Goal: Entertainment & Leisure: Browse casually

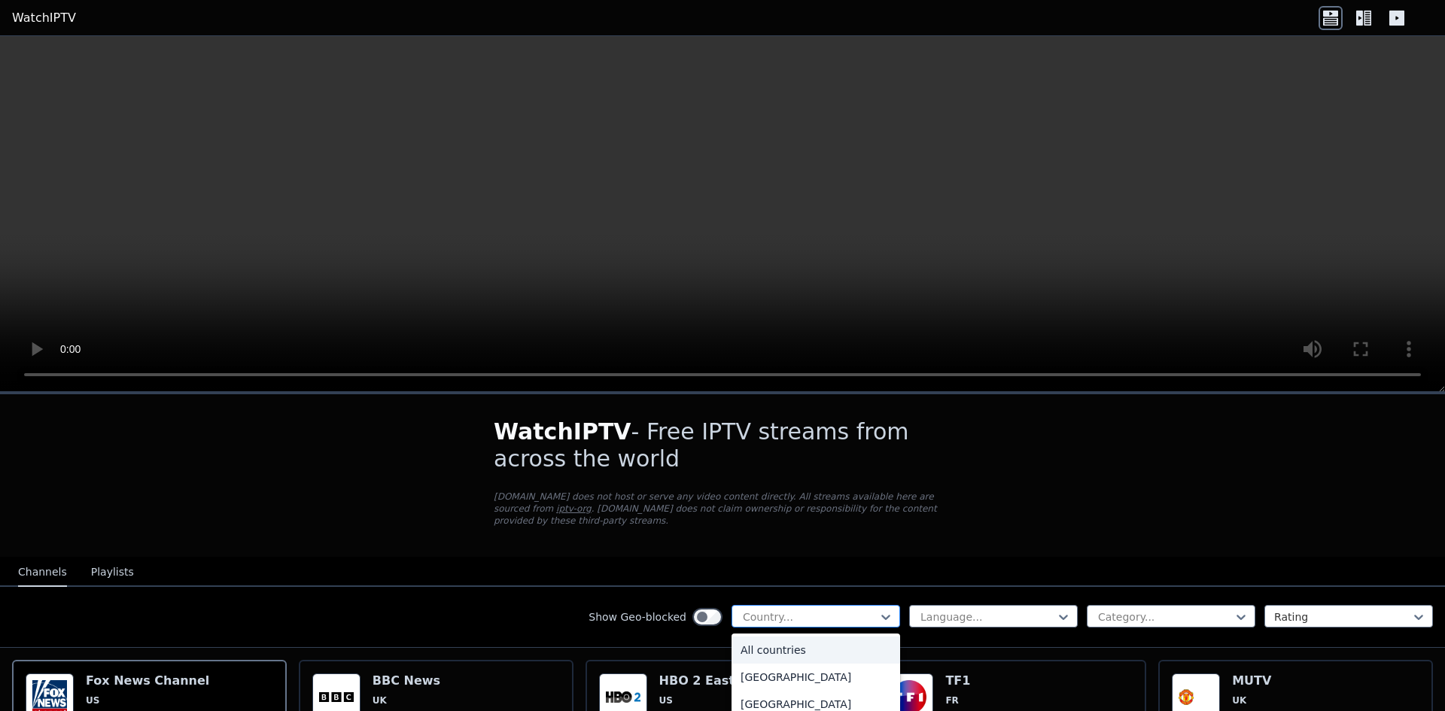
click at [841, 605] on div "Country..." at bounding box center [816, 616] width 169 height 23
type input "**"
click at [756, 691] on div "[GEOGRAPHIC_DATA]" at bounding box center [816, 704] width 169 height 27
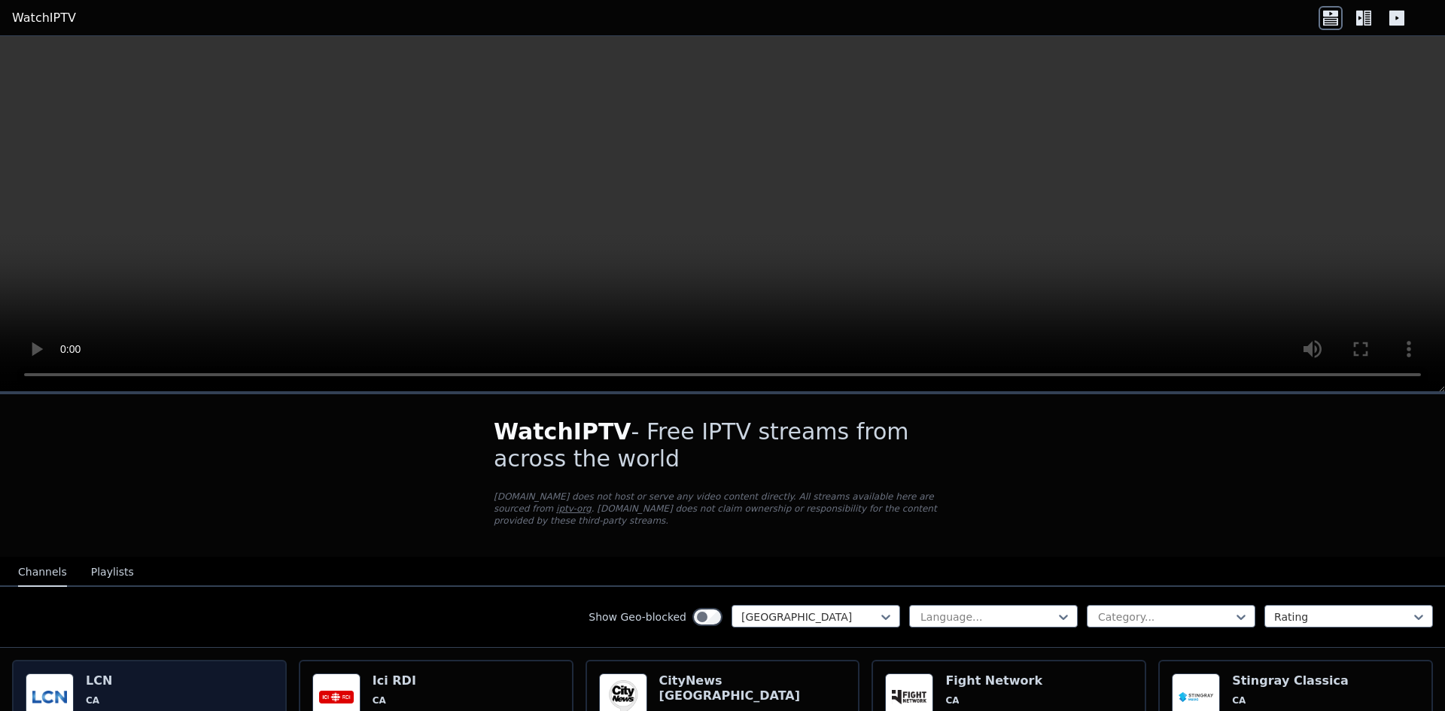
click at [110, 674] on h6 "LCN" at bounding box center [119, 681] width 66 height 15
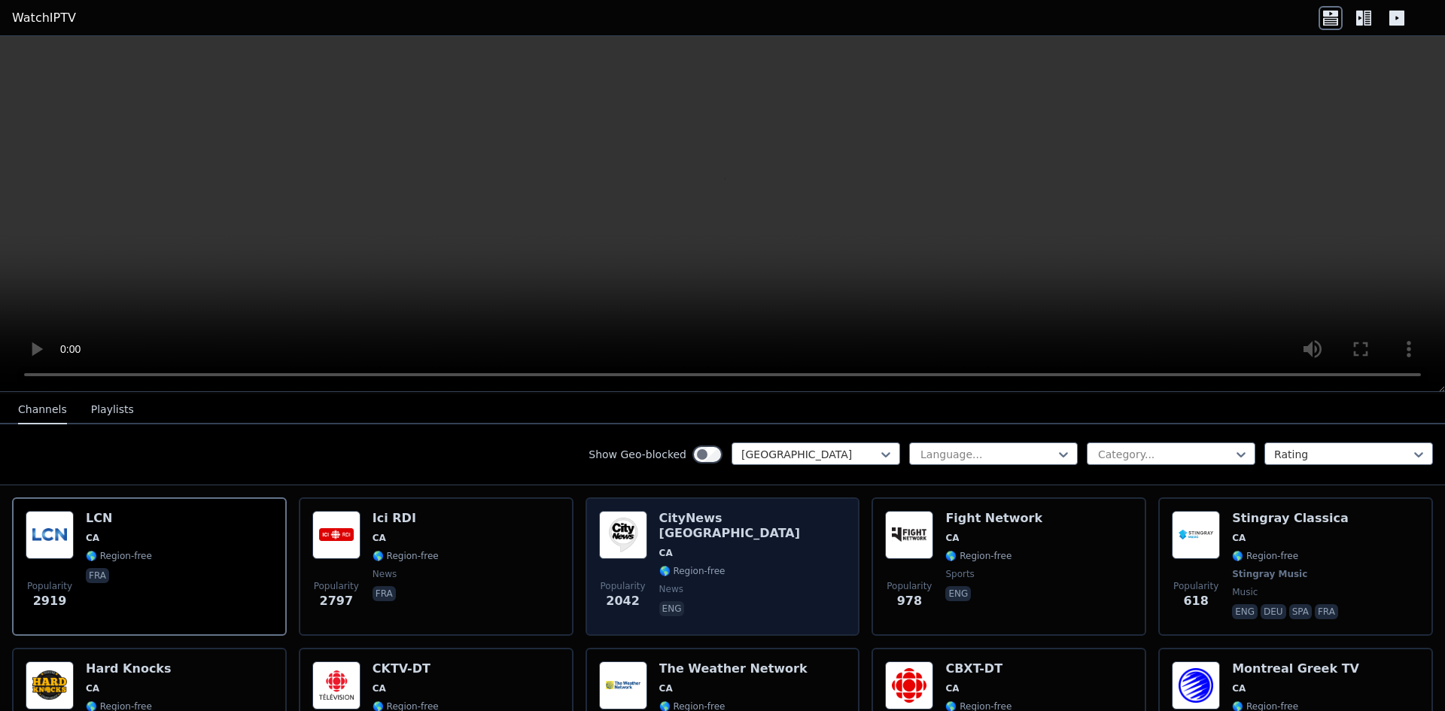
scroll to position [226, 0]
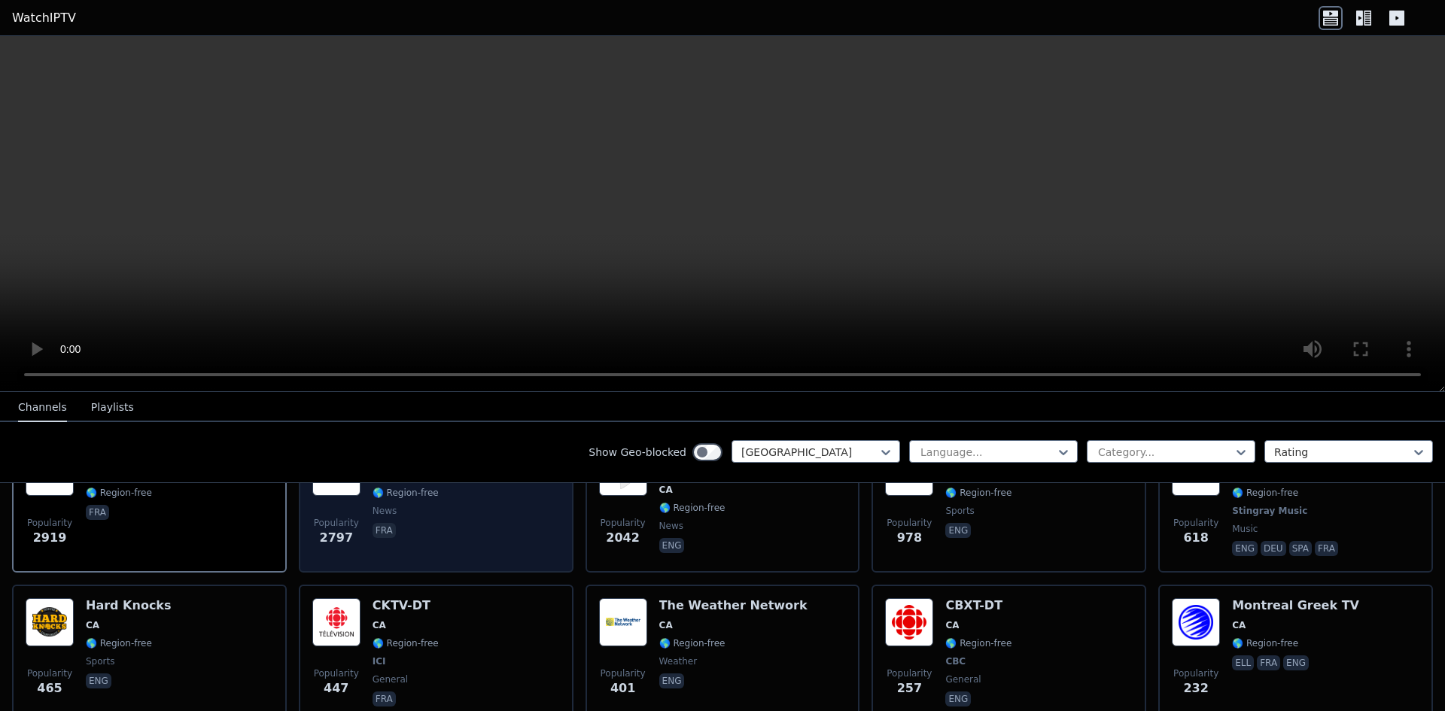
click at [423, 523] on span "fra" at bounding box center [406, 532] width 66 height 18
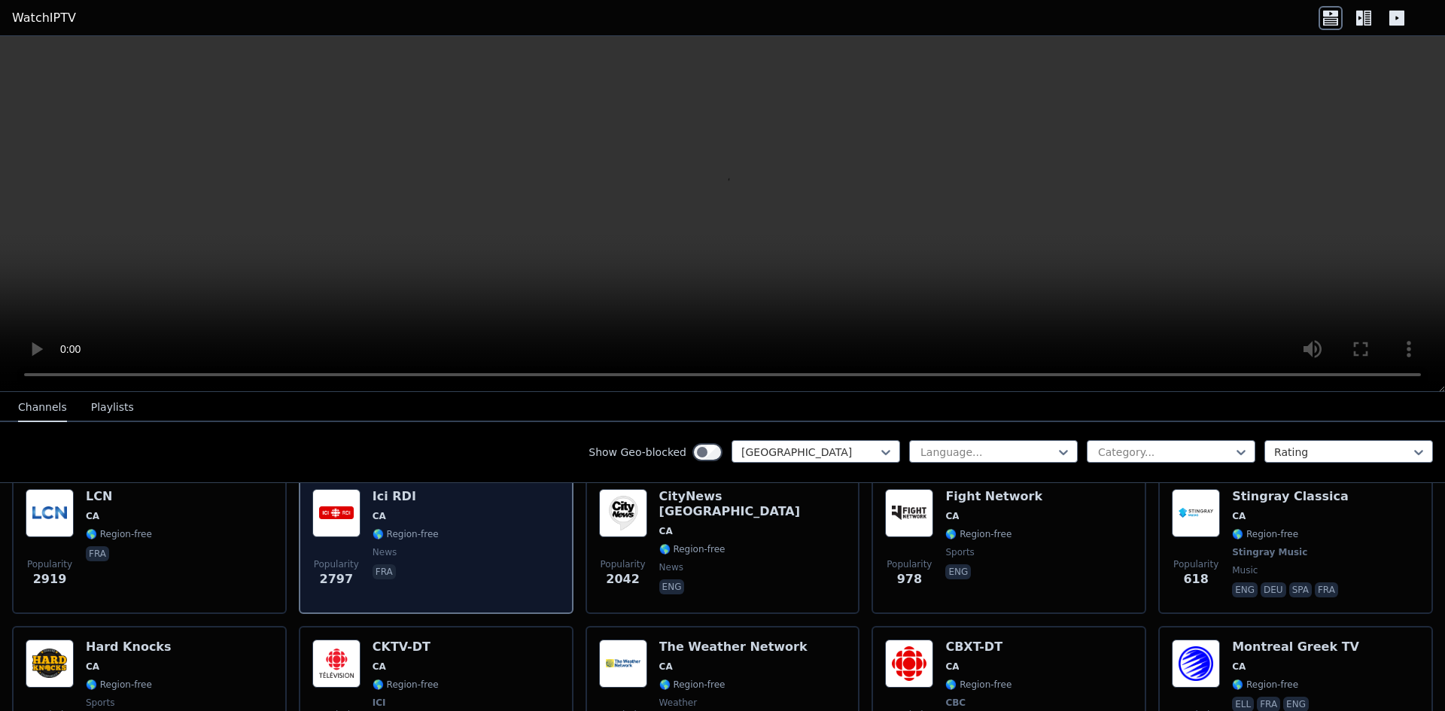
scroll to position [151, 0]
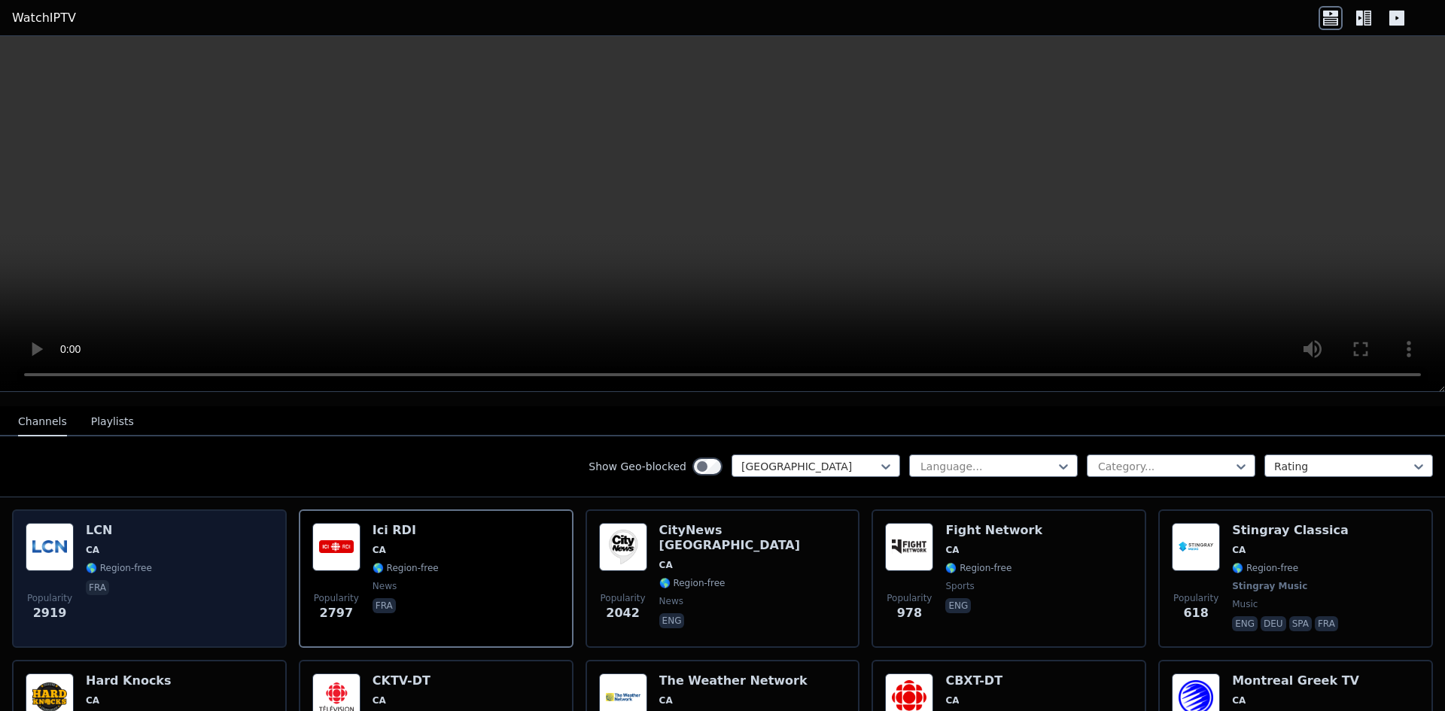
click at [117, 591] on div "LCN CA 🌎 Region-free fra" at bounding box center [119, 578] width 66 height 111
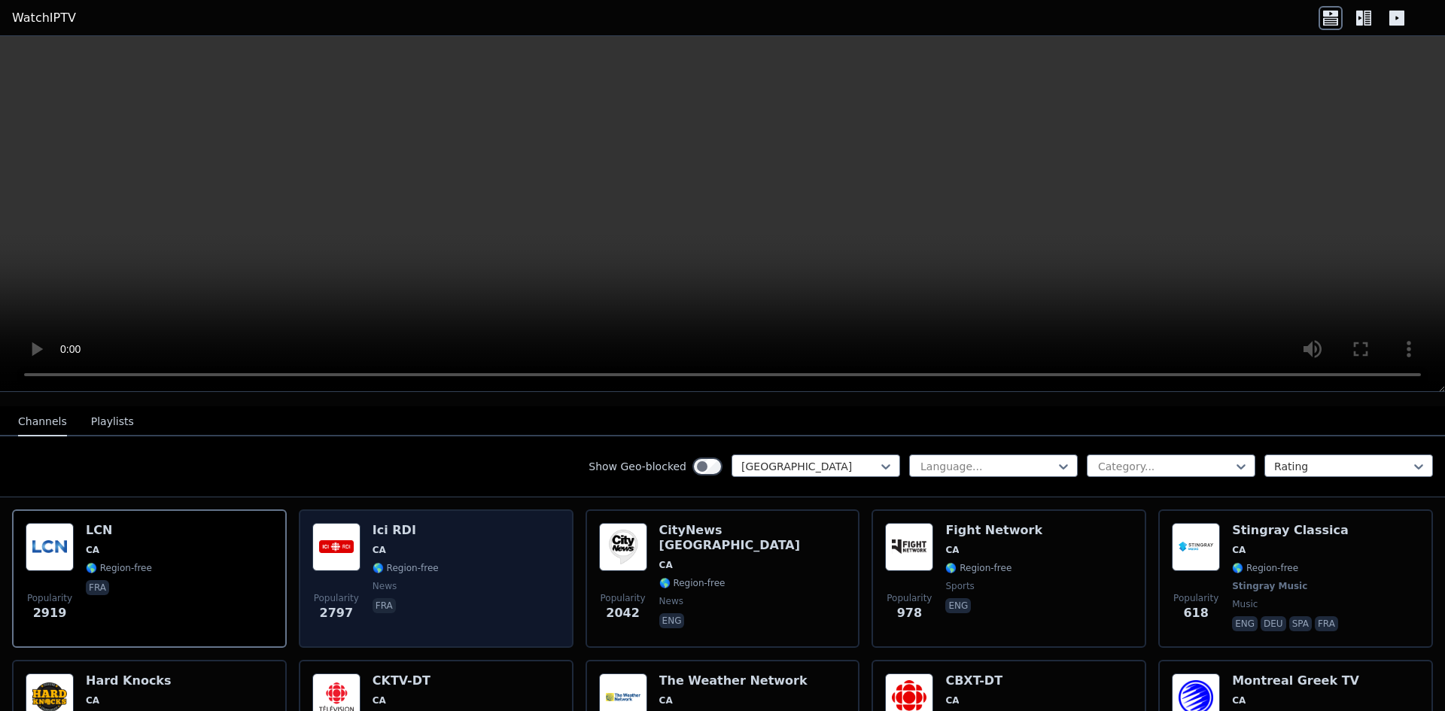
click at [488, 540] on div "Popularity [STREET_ADDRESS] 🌎 Region-free news fra" at bounding box center [436, 578] width 248 height 111
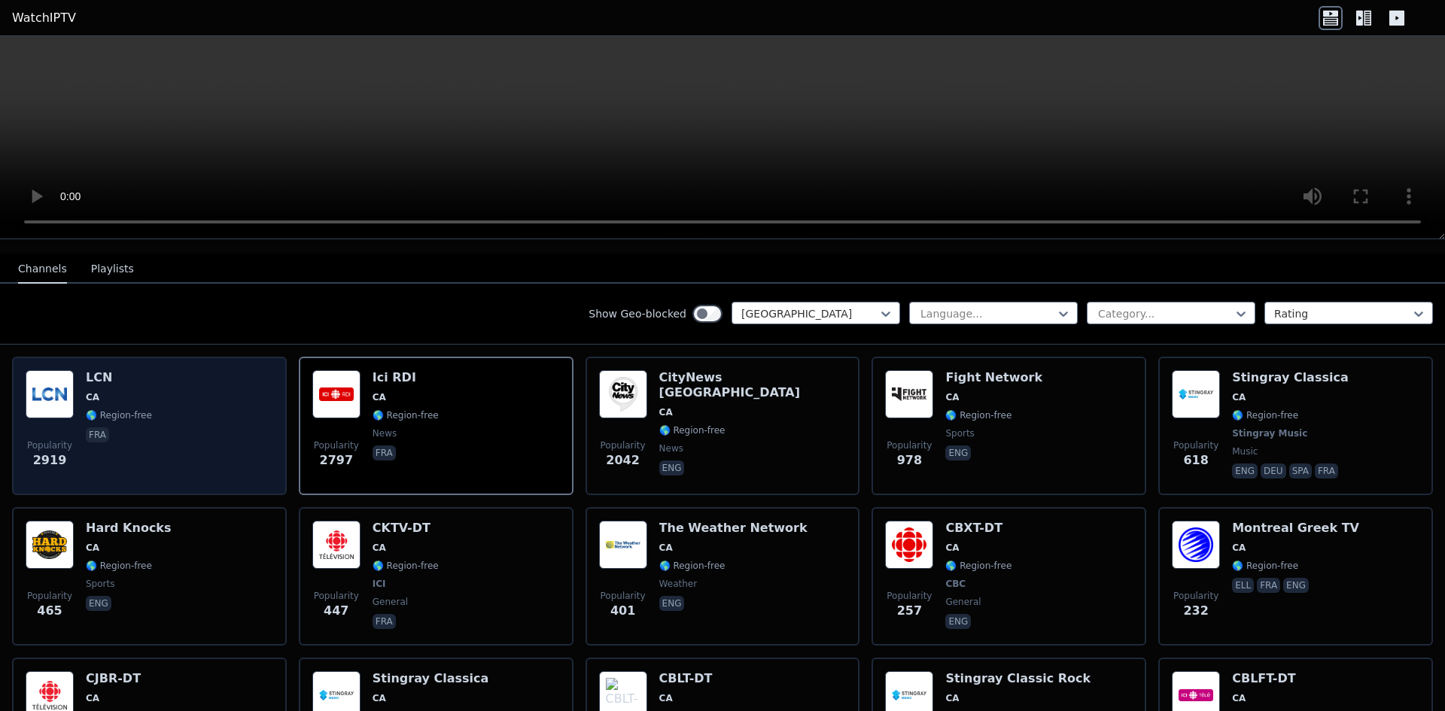
click at [62, 412] on div "Popularity 2919" at bounding box center [50, 425] width 48 height 111
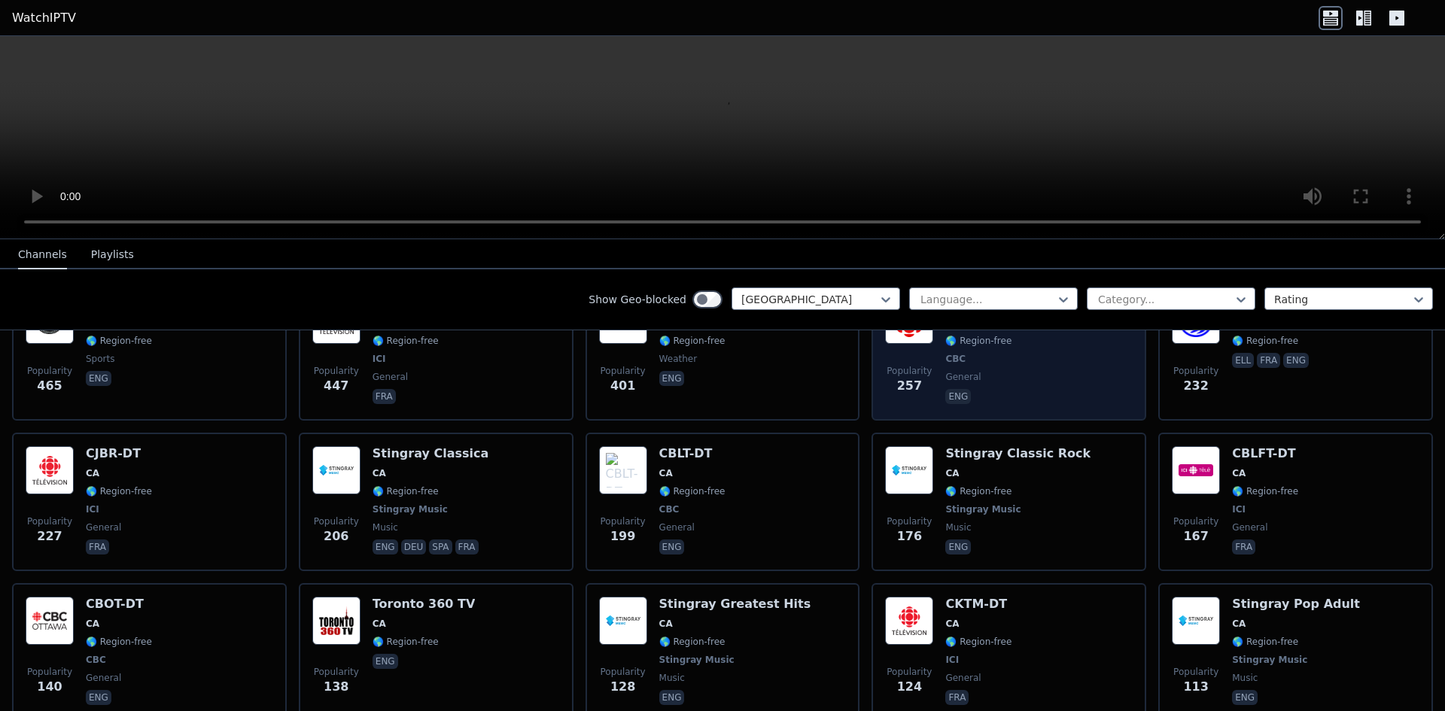
scroll to position [376, 0]
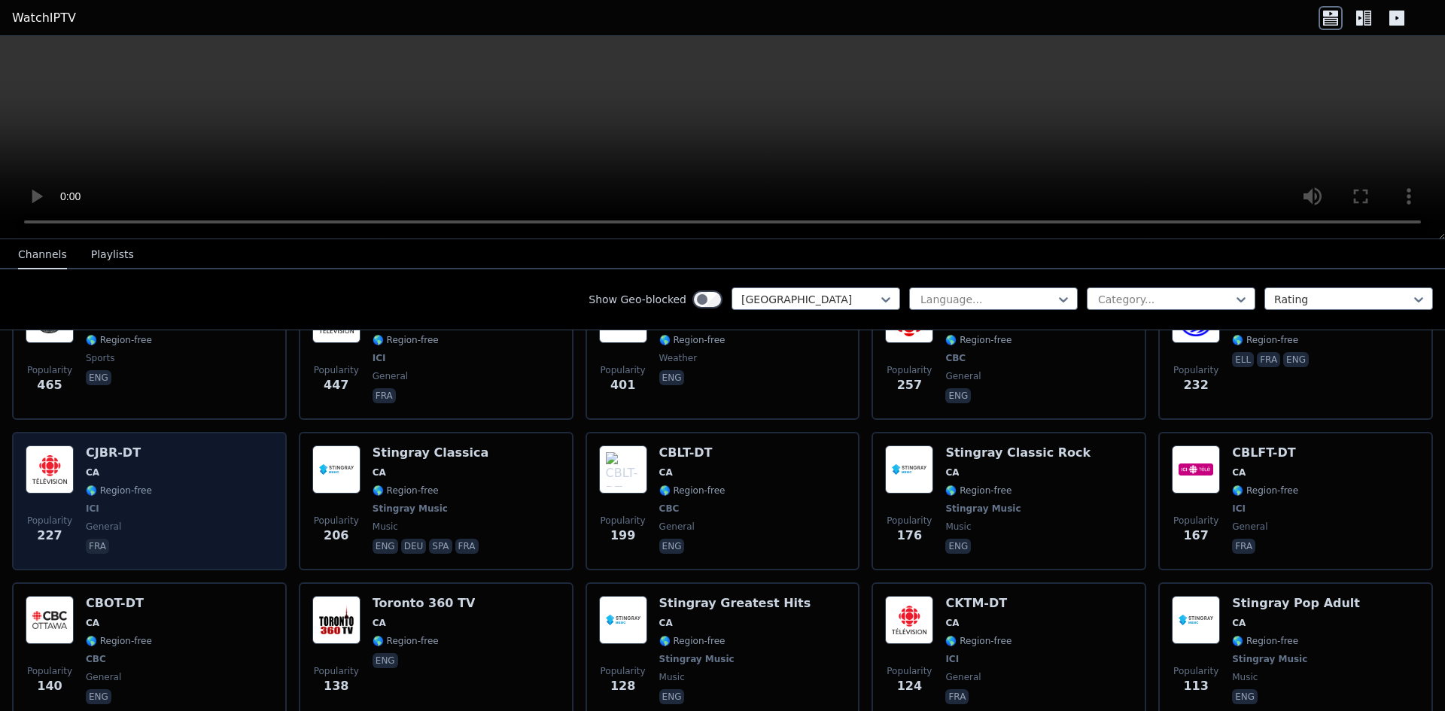
click at [165, 469] on div "Popularity 227 CJBR-DT CA 🌎 Region-free ICI general fra" at bounding box center [150, 501] width 248 height 111
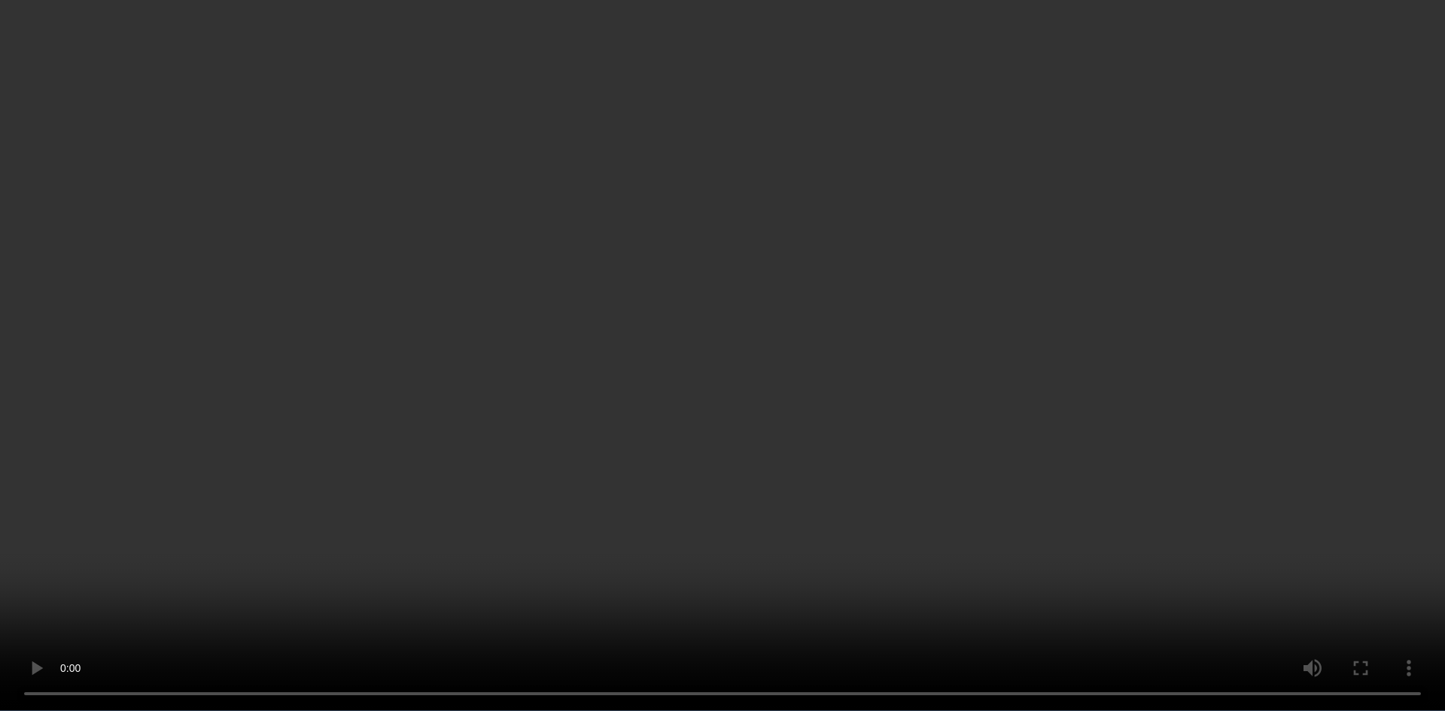
scroll to position [75, 0]
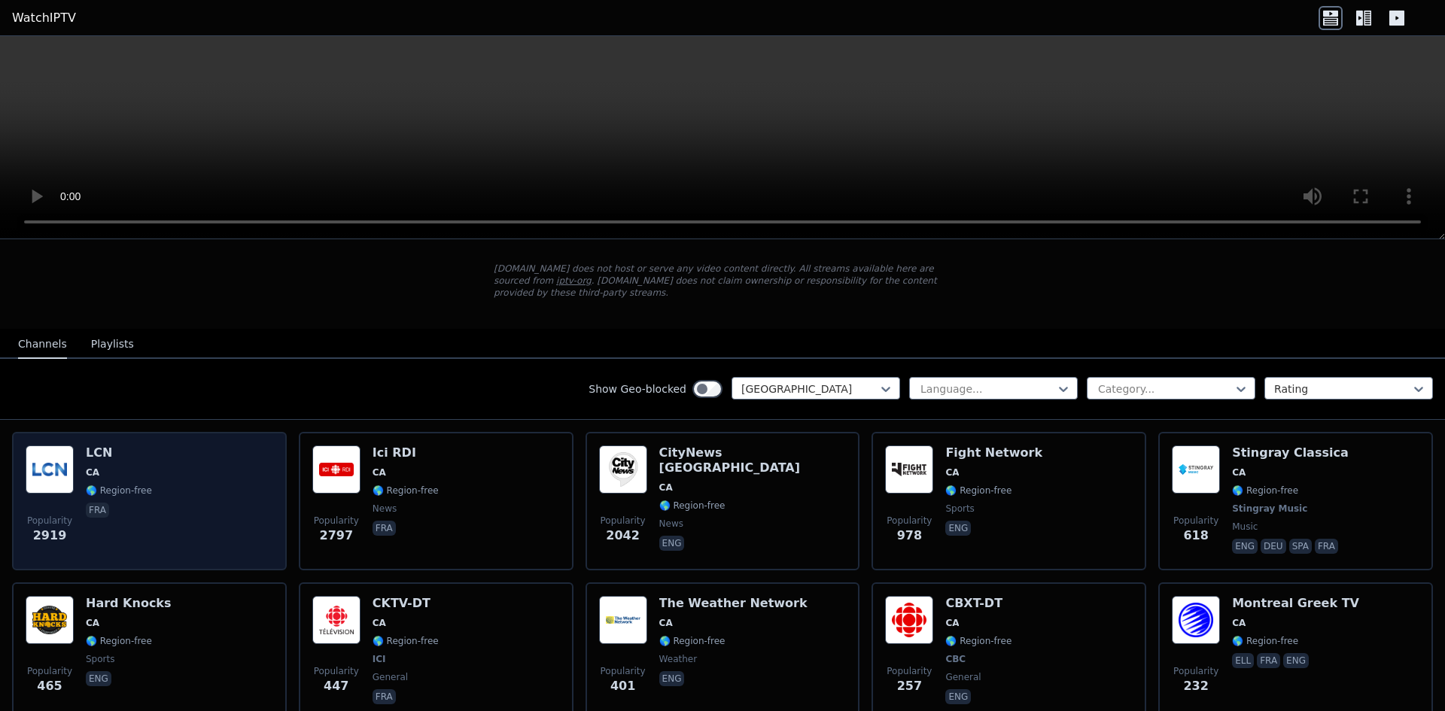
click at [119, 449] on div "LCN CA 🌎 Region-free fra" at bounding box center [119, 501] width 66 height 111
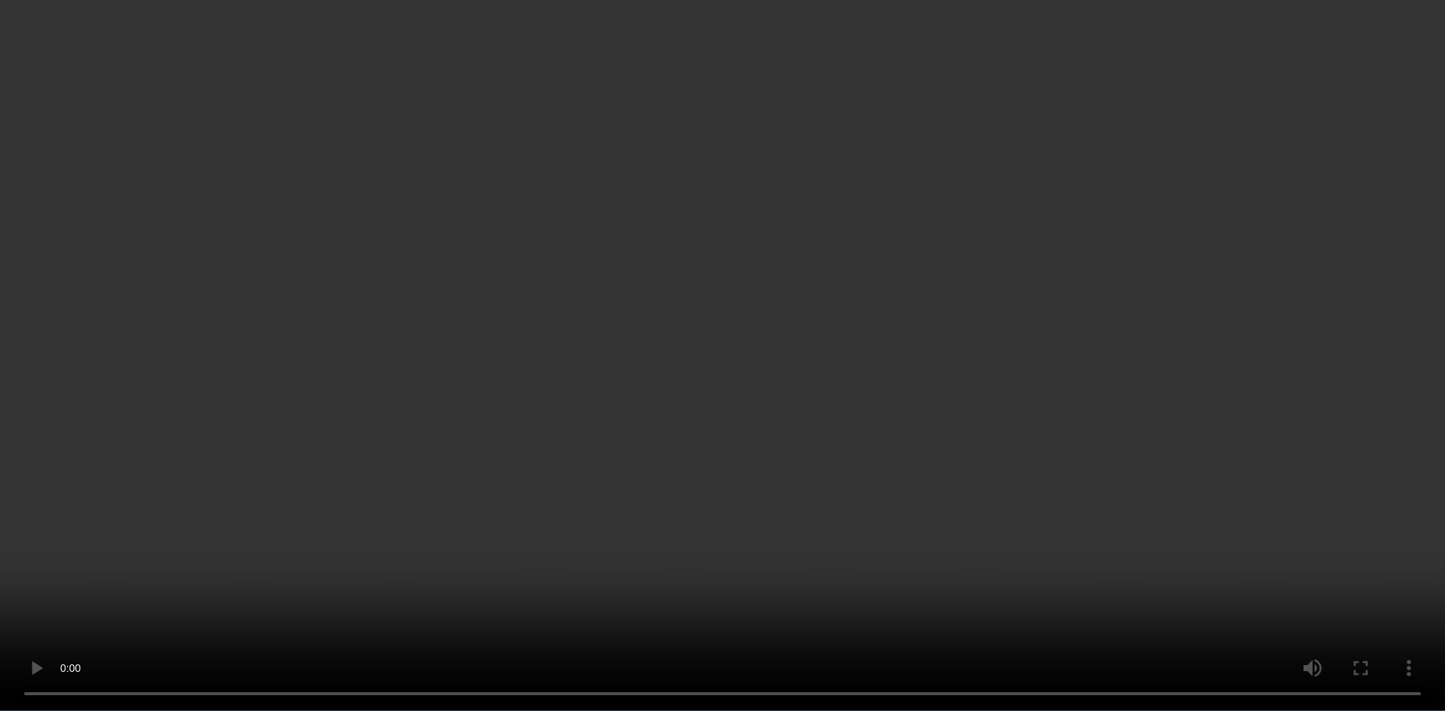
scroll to position [1806, 0]
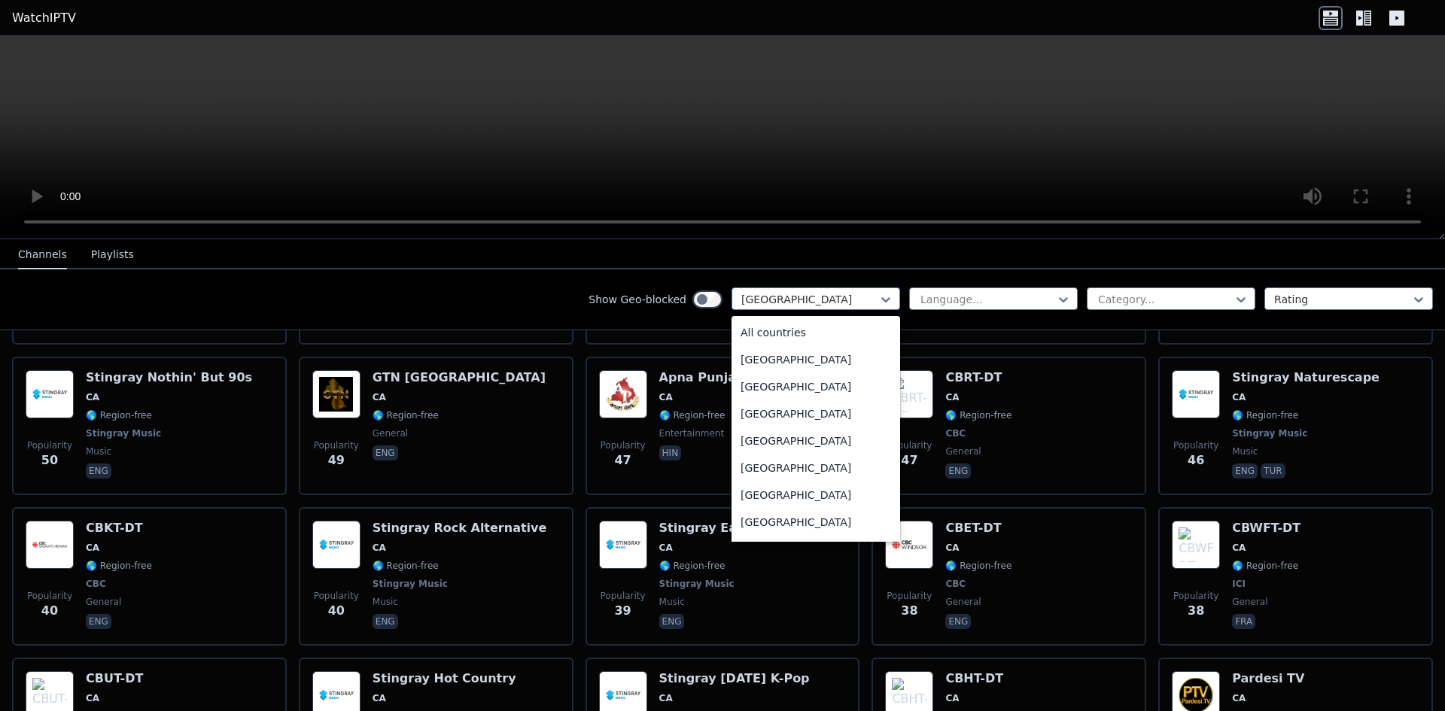
click at [829, 302] on div at bounding box center [809, 299] width 137 height 15
click at [771, 334] on div "All countries" at bounding box center [816, 332] width 169 height 27
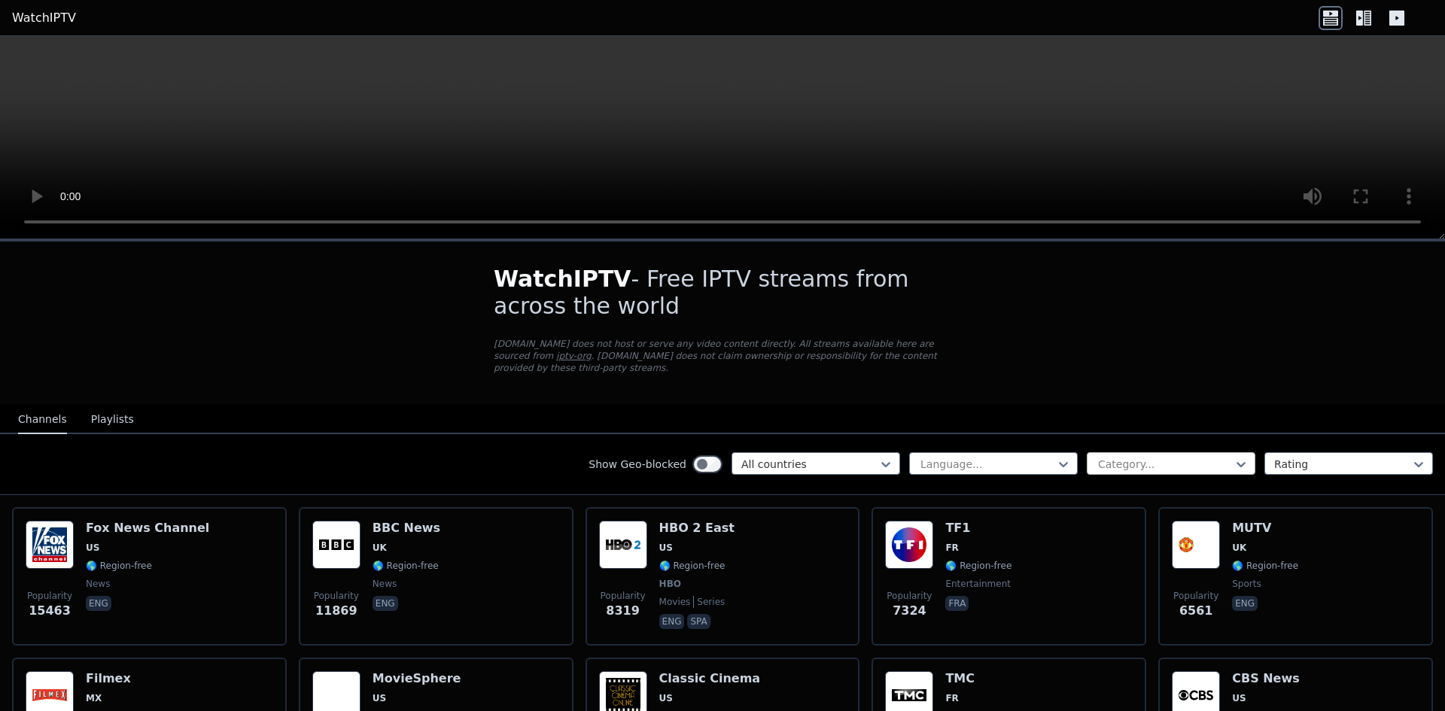
click at [1117, 457] on div at bounding box center [1165, 464] width 137 height 15
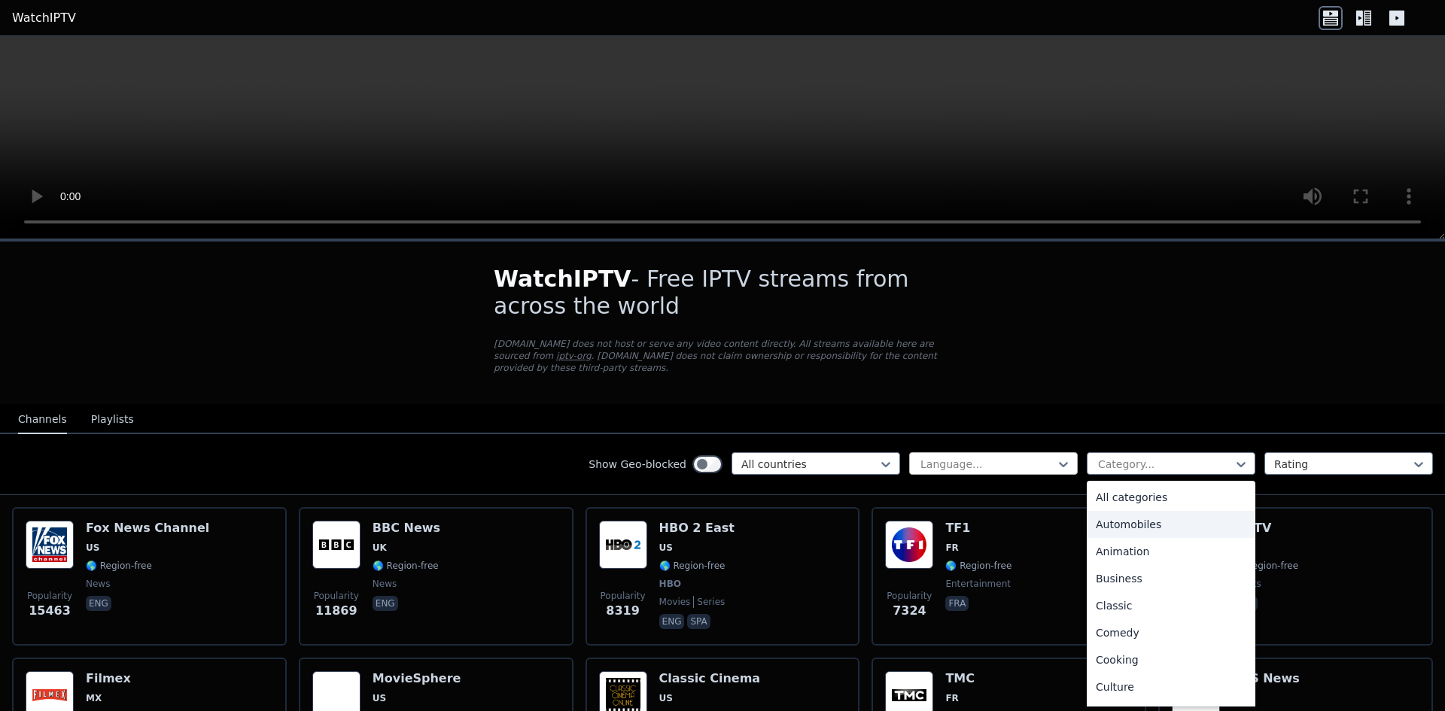
click at [969, 458] on div at bounding box center [987, 464] width 137 height 15
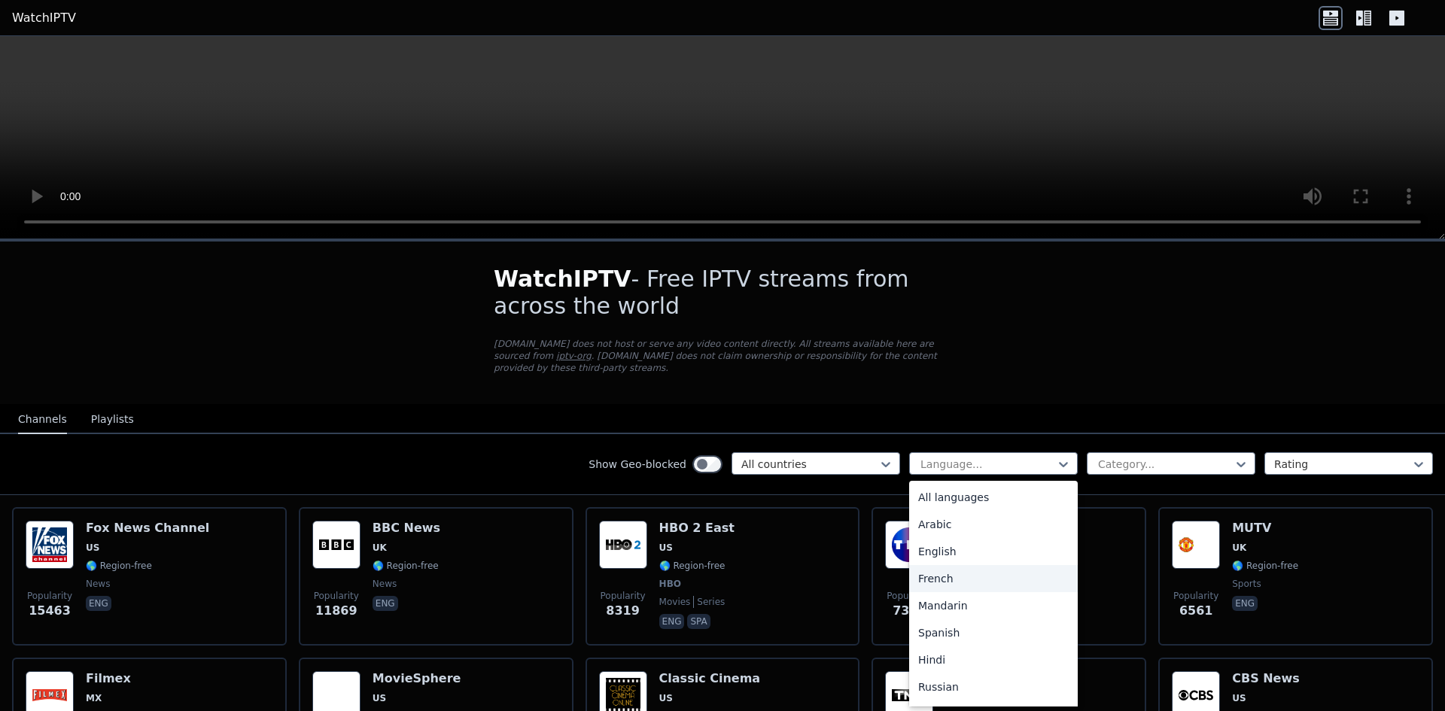
click at [968, 565] on div "French" at bounding box center [993, 578] width 169 height 27
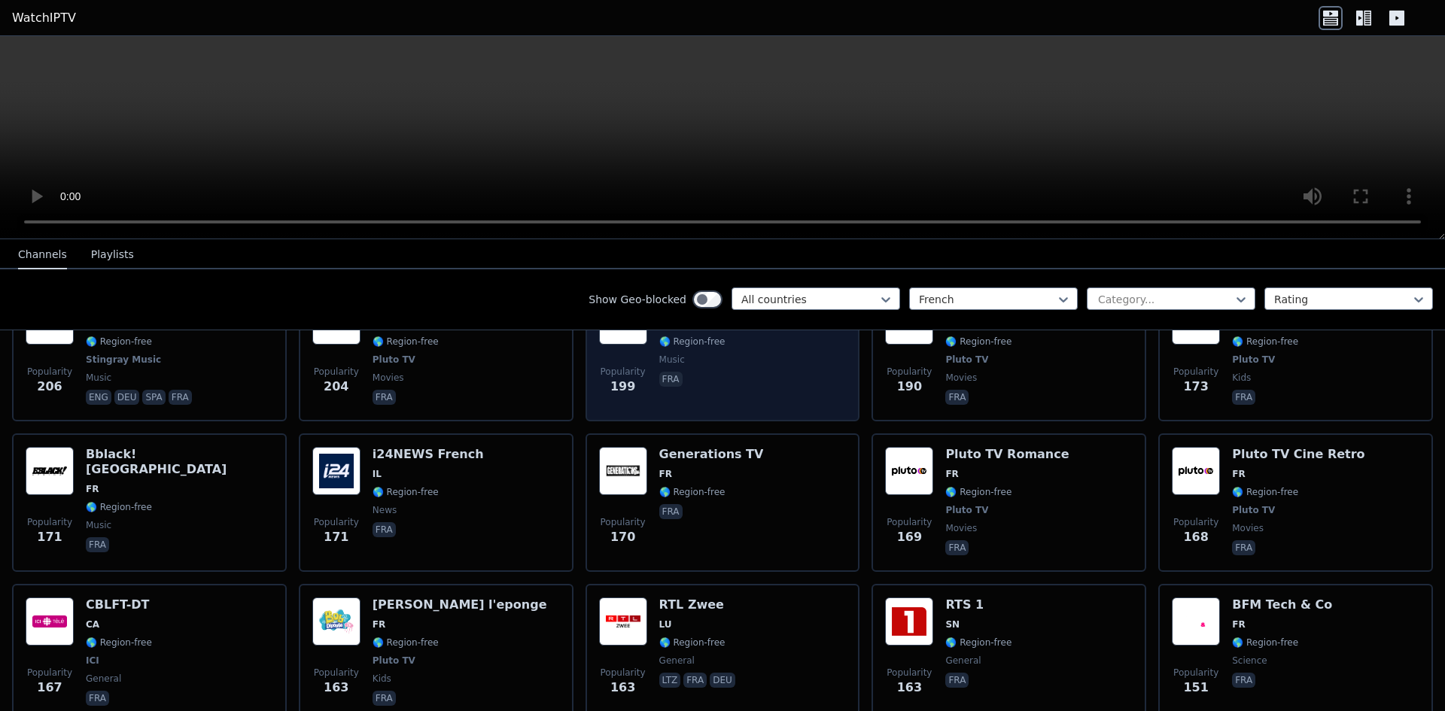
scroll to position [1580, 0]
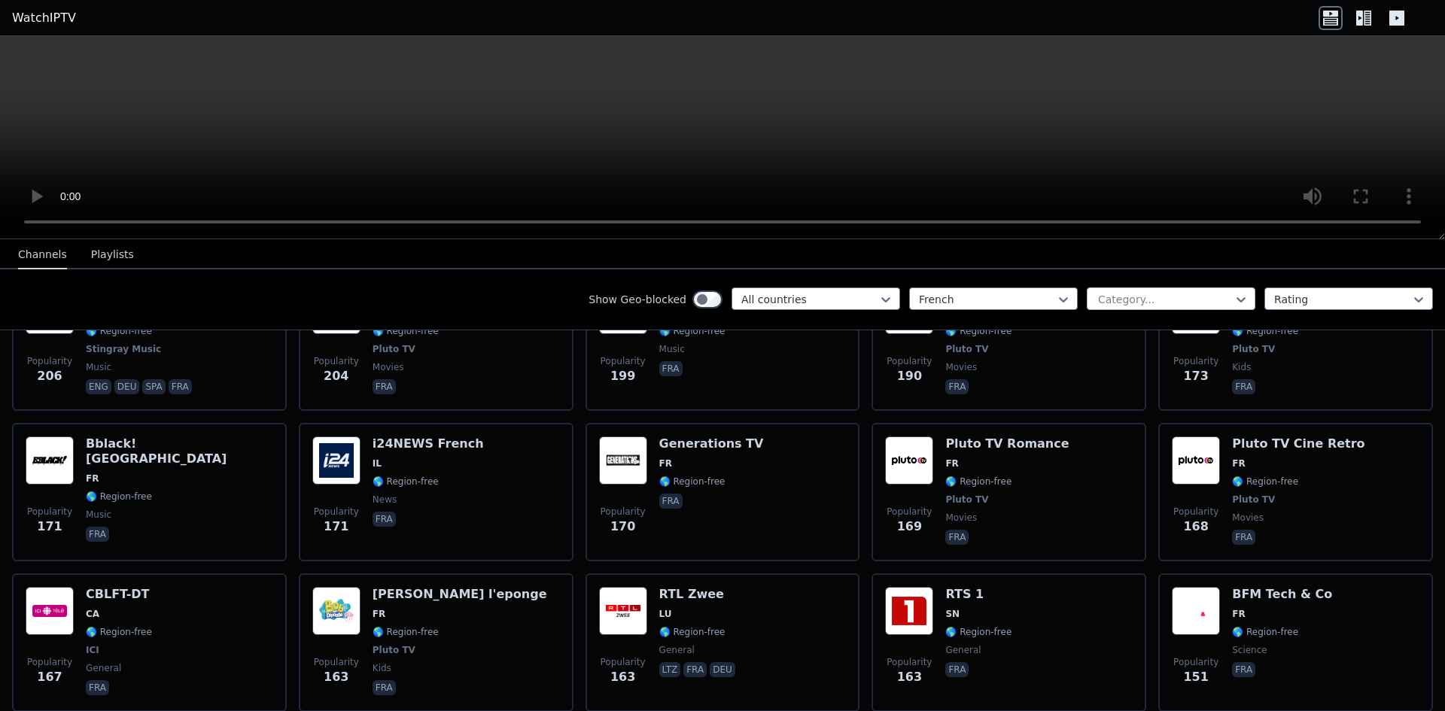
click at [1188, 300] on div at bounding box center [1165, 299] width 137 height 15
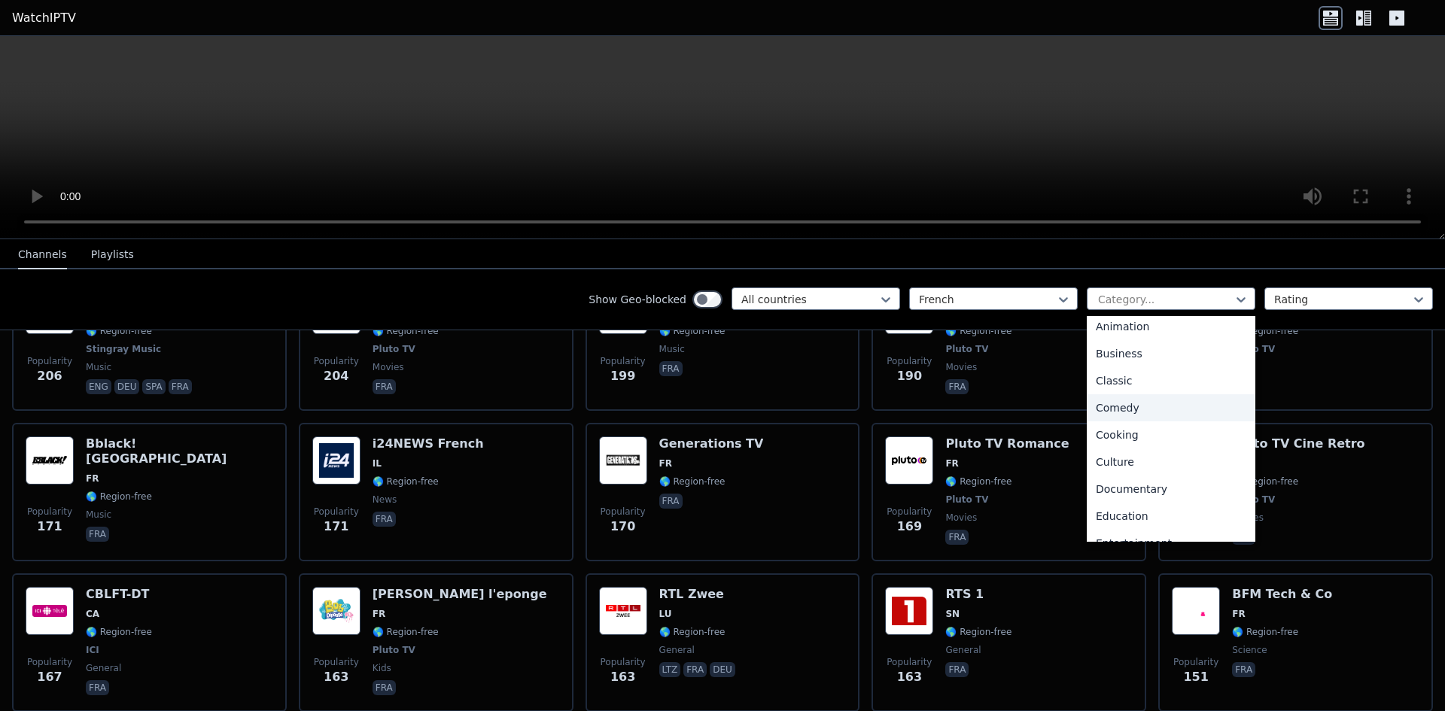
scroll to position [0, 0]
click at [1085, 251] on nav "Channels Playlists" at bounding box center [722, 254] width 1445 height 30
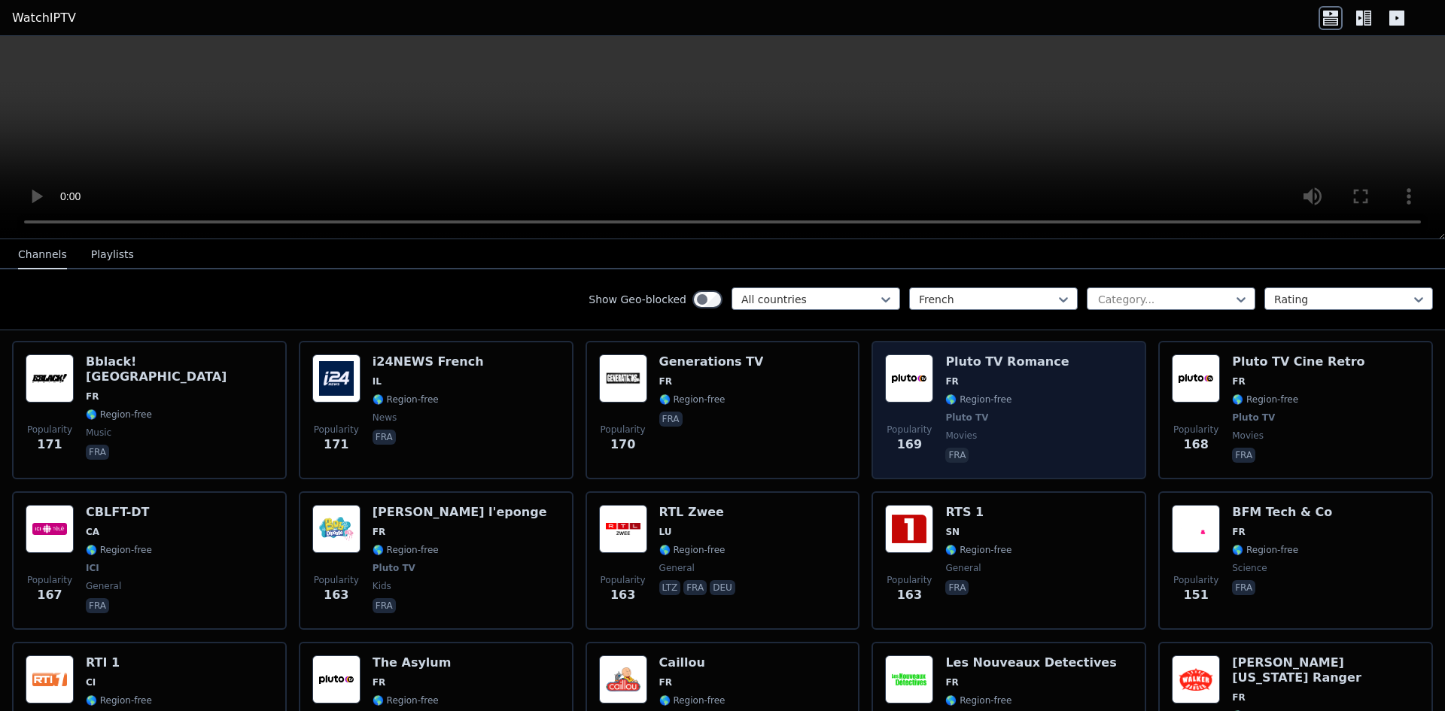
scroll to position [1806, 0]
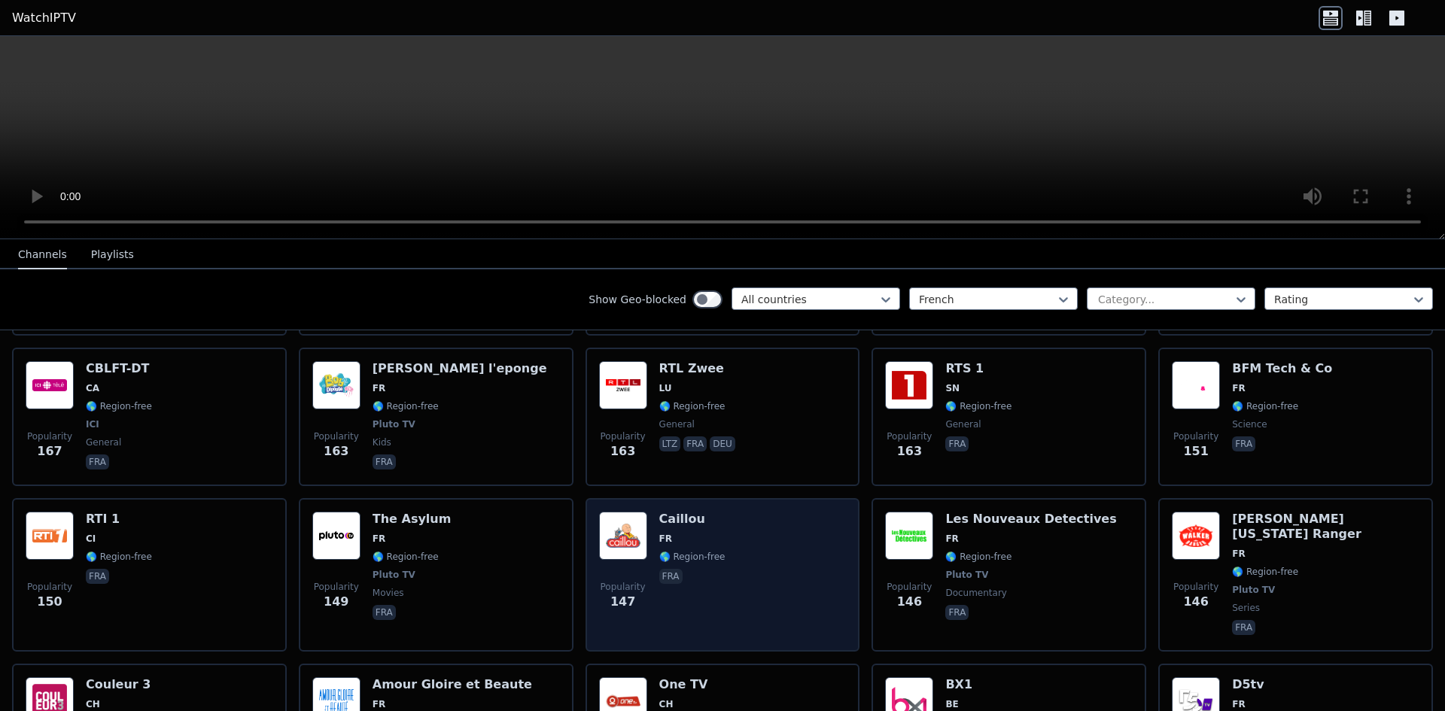
click at [741, 546] on div "Popularity 147 Caillou FR 🌎 Region-free fra" at bounding box center [723, 575] width 248 height 126
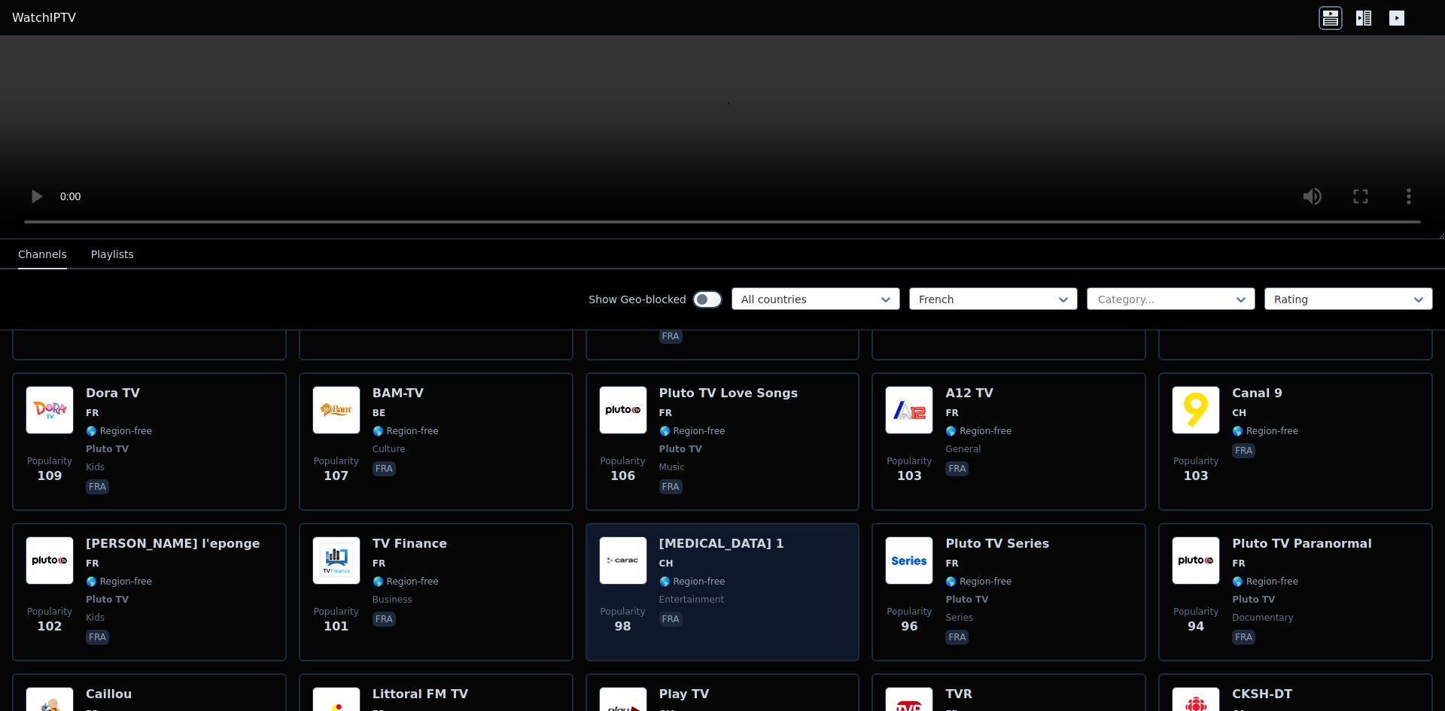
scroll to position [2709, 0]
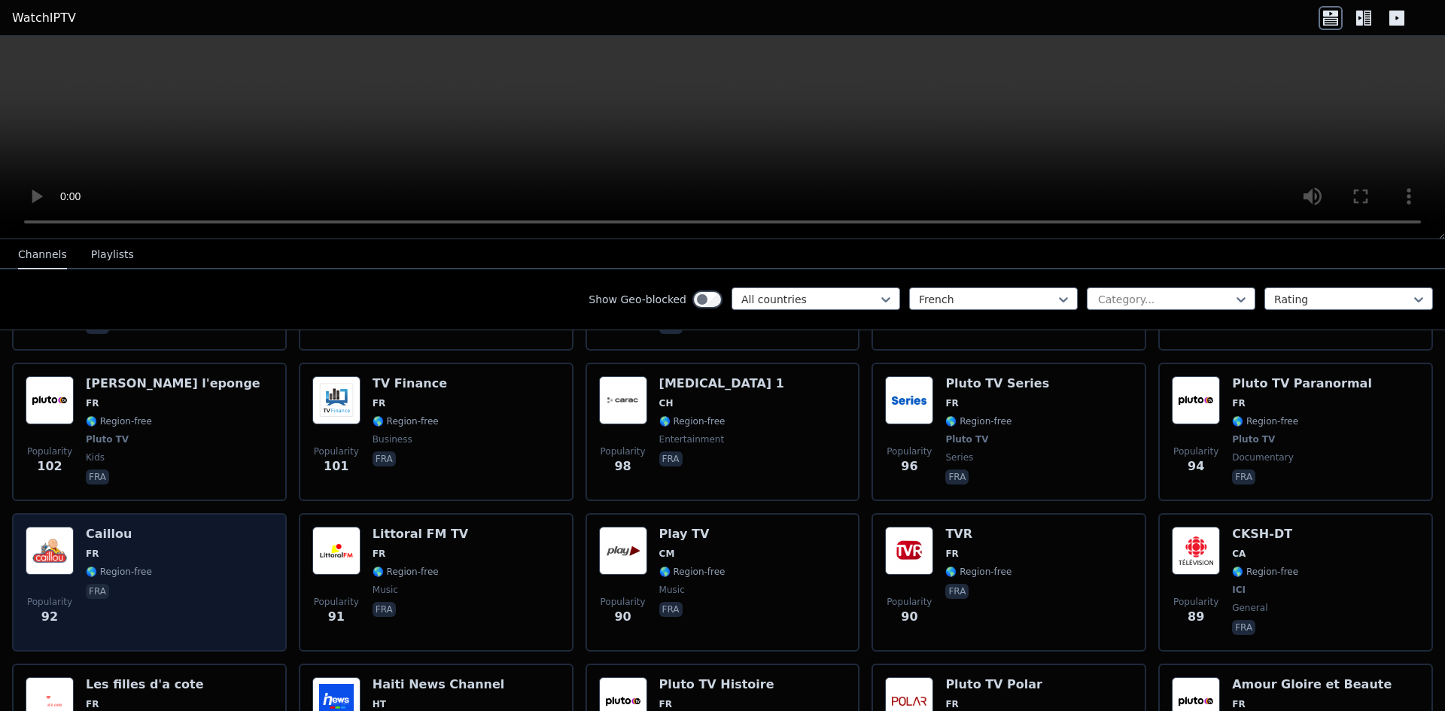
click at [95, 548] on span "FR" at bounding box center [92, 554] width 13 height 12
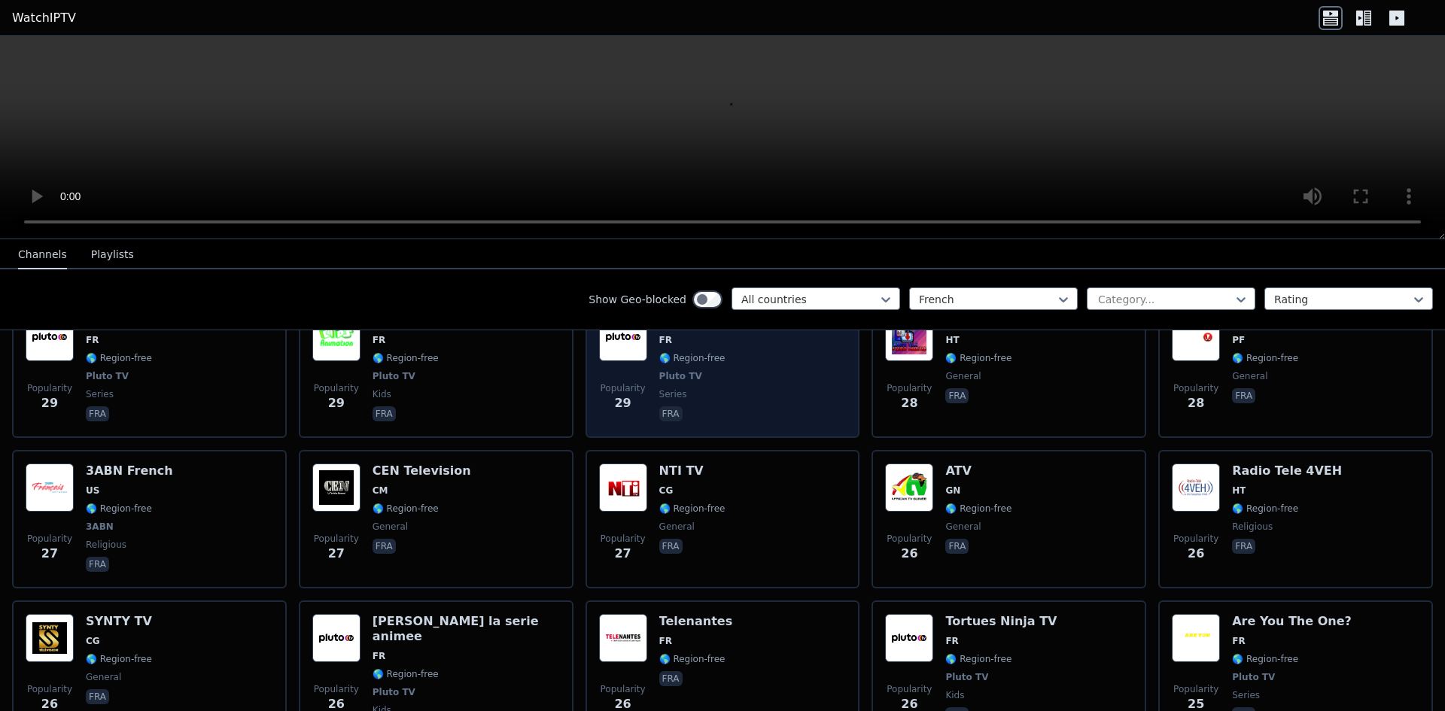
scroll to position [6849, 0]
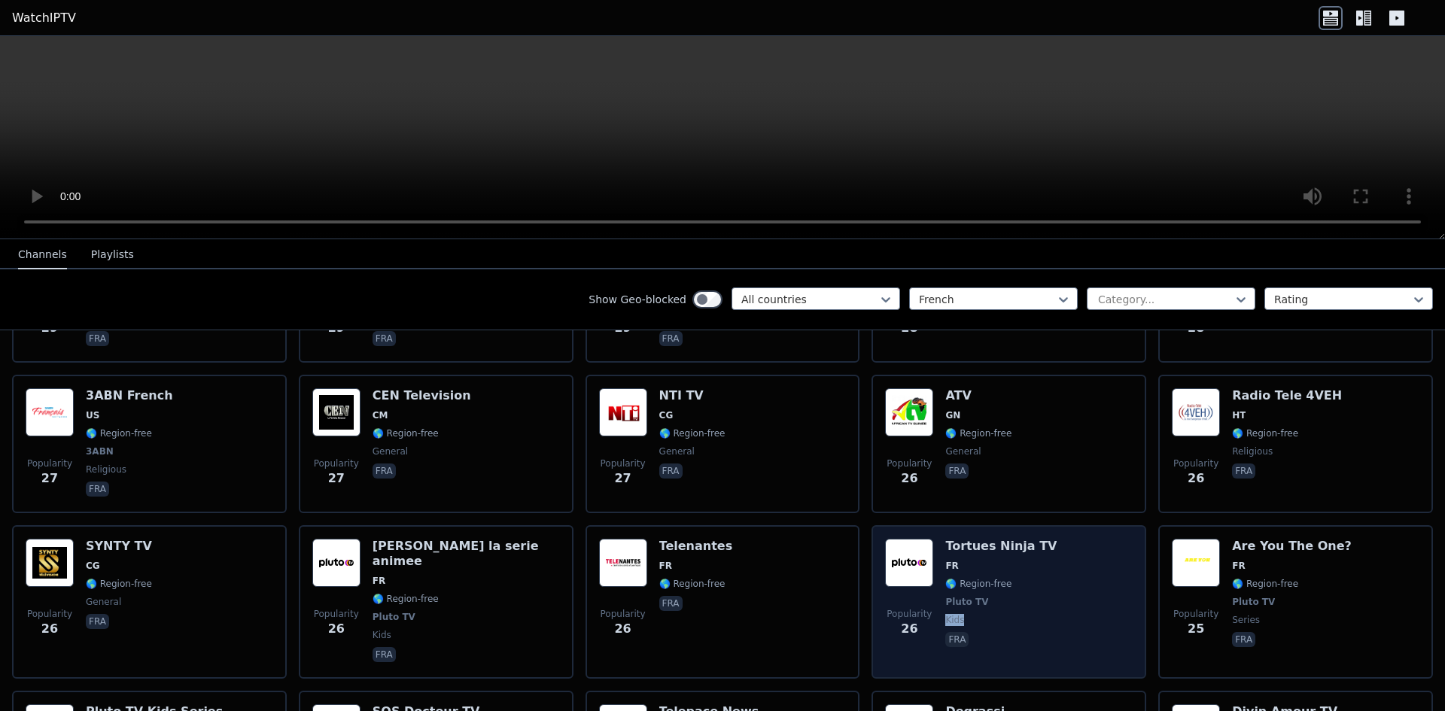
click at [1007, 539] on div "Tortues Ninja TV FR 🌎 Region-free Pluto TV kids fra" at bounding box center [1000, 602] width 111 height 126
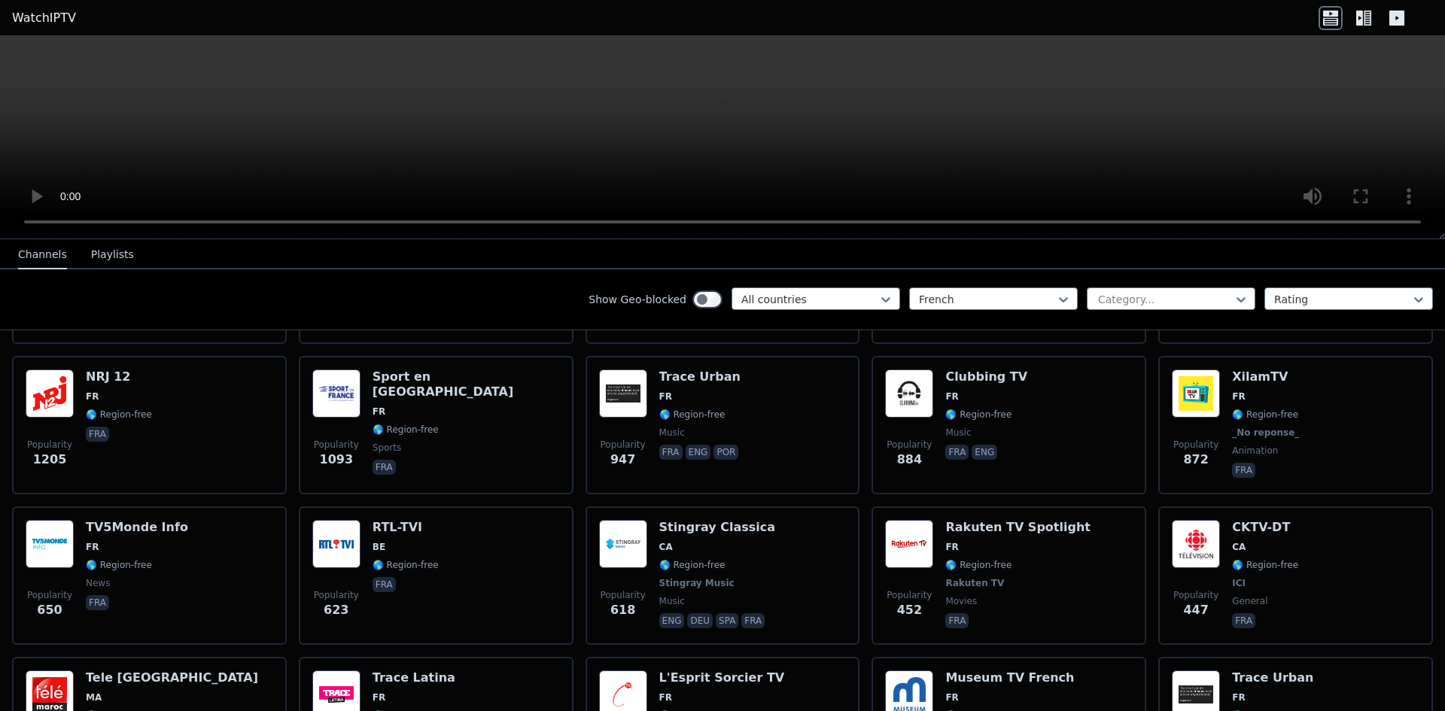
scroll to position [0, 0]
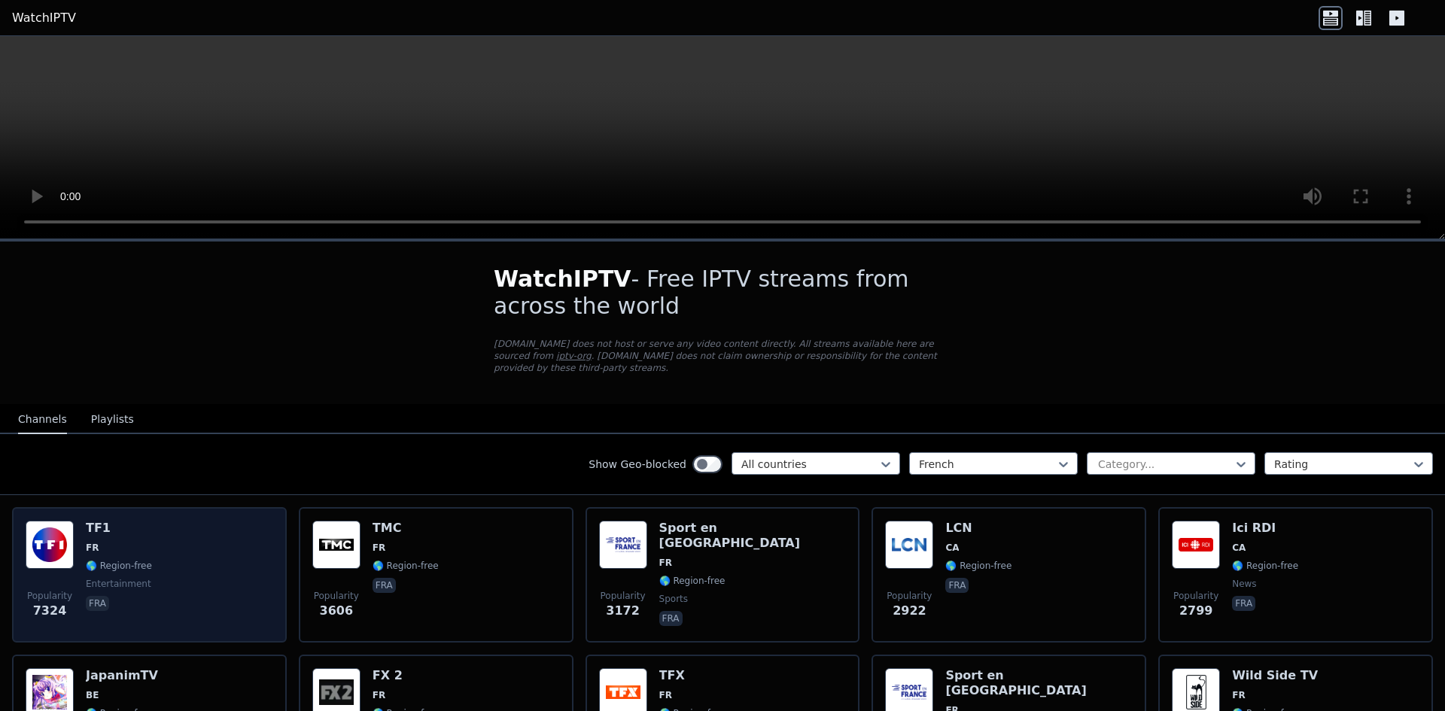
click at [146, 521] on div "Popularity 7324 TF1 FR 🌎 Region-free entertainment fra" at bounding box center [150, 575] width 248 height 108
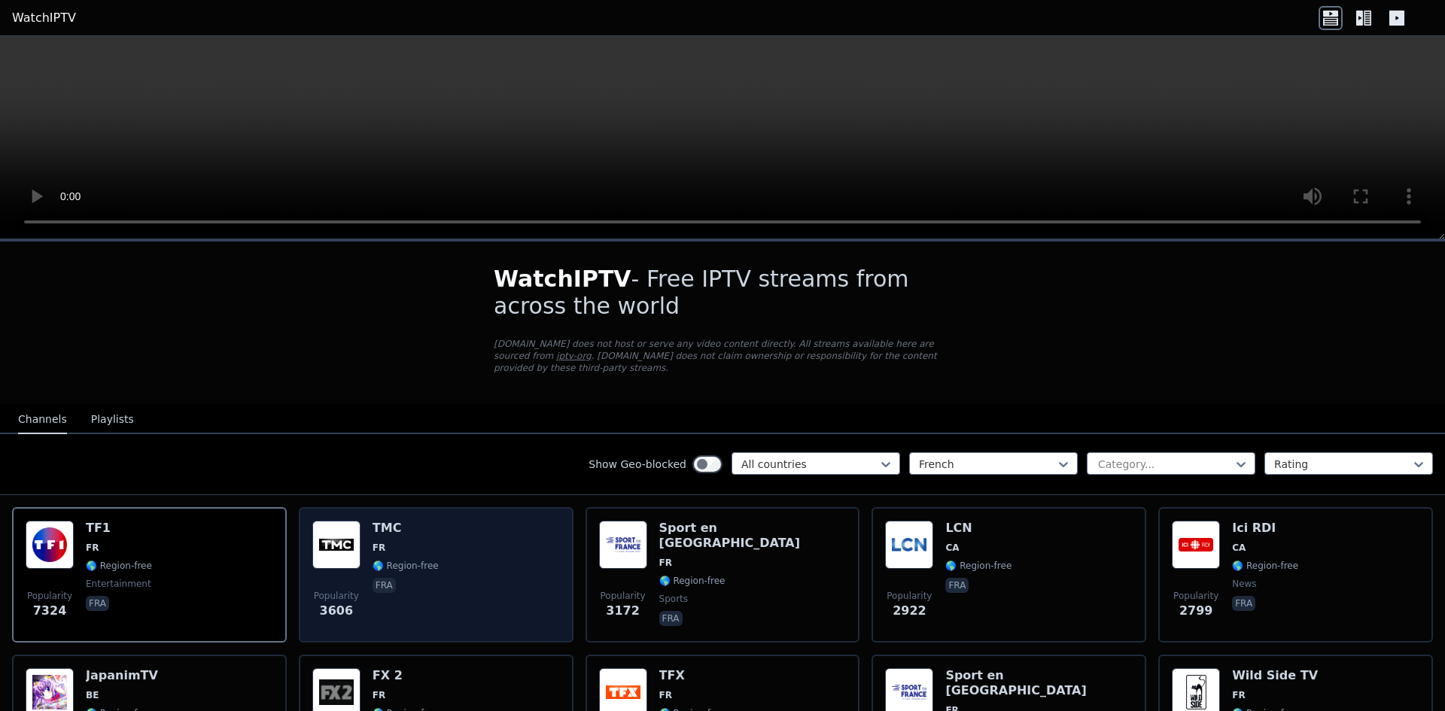
click at [452, 532] on div "Popularity 3606 TMC FR 🌎 Region-free fra" at bounding box center [436, 575] width 248 height 108
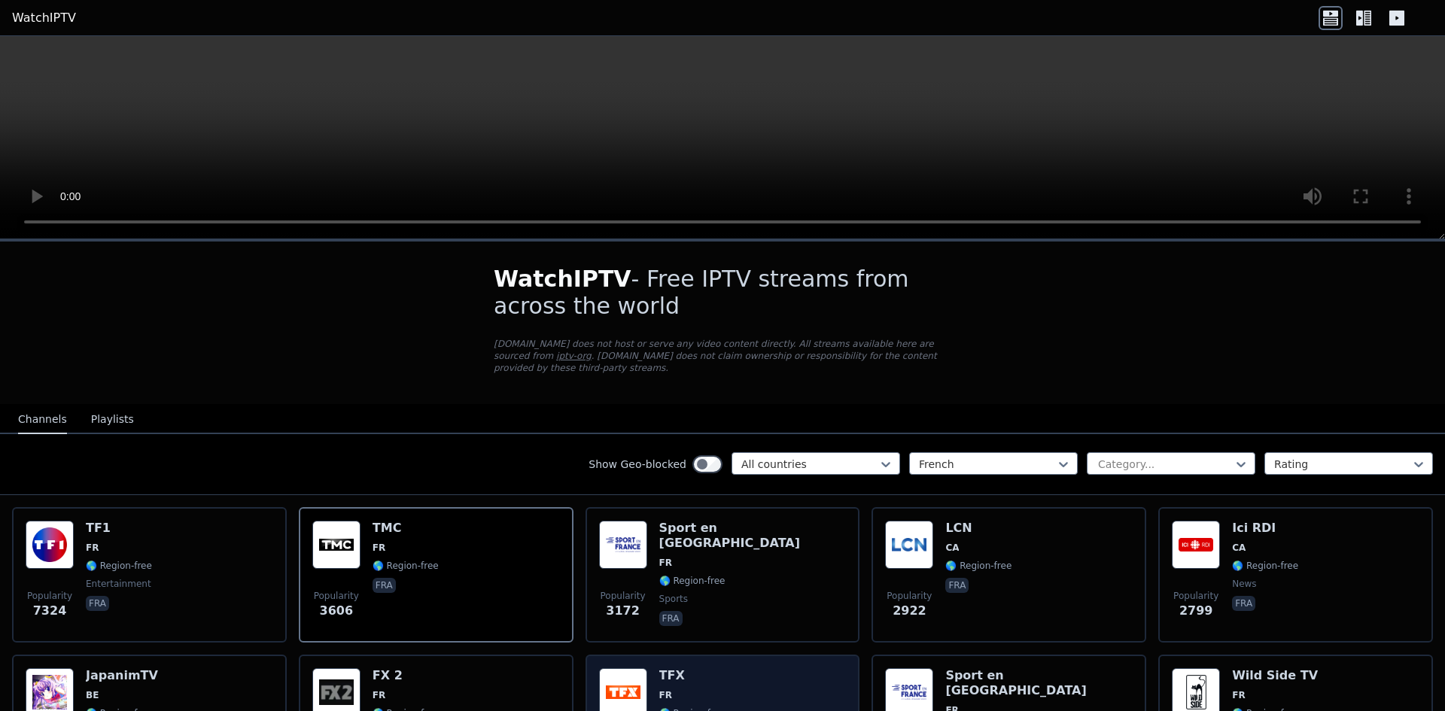
click at [726, 669] on div "Popularity 1704 TFX FR 🌎 Region-free fra eng" at bounding box center [723, 722] width 248 height 108
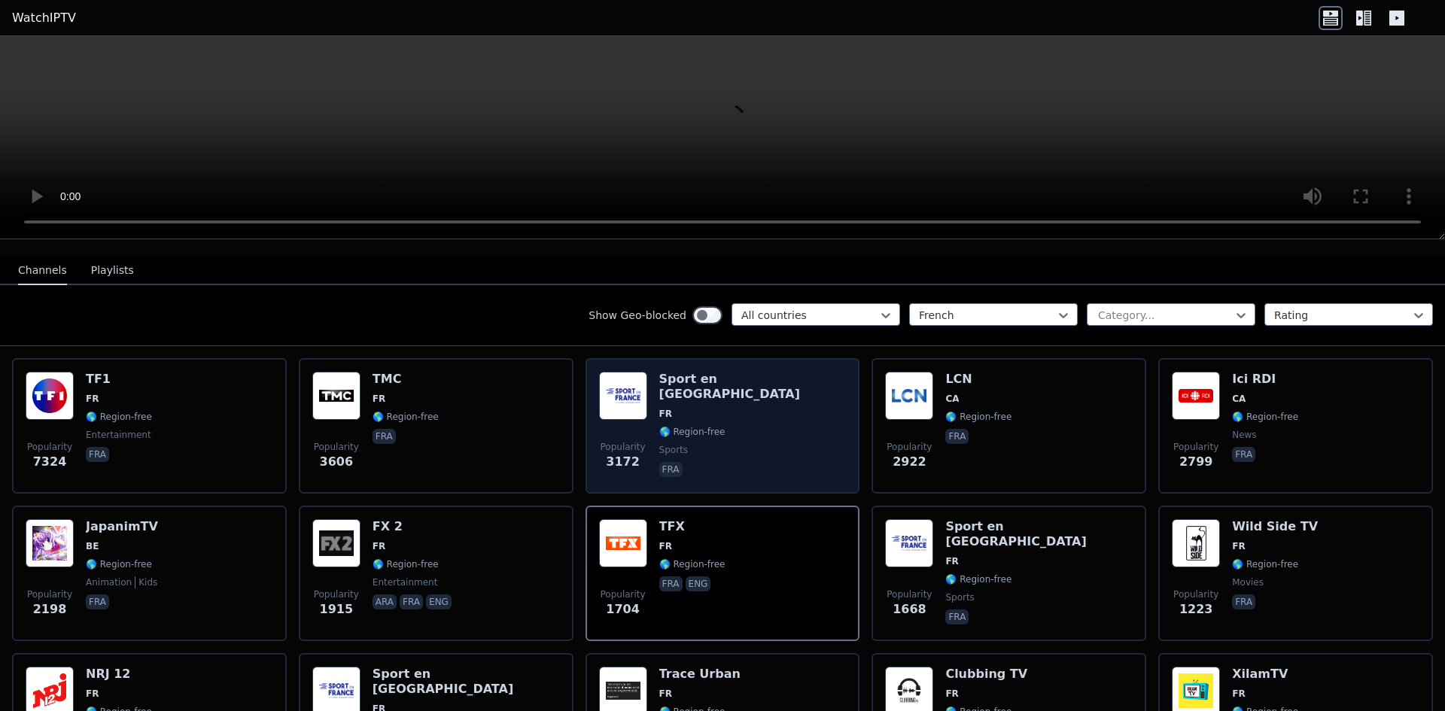
scroll to position [151, 0]
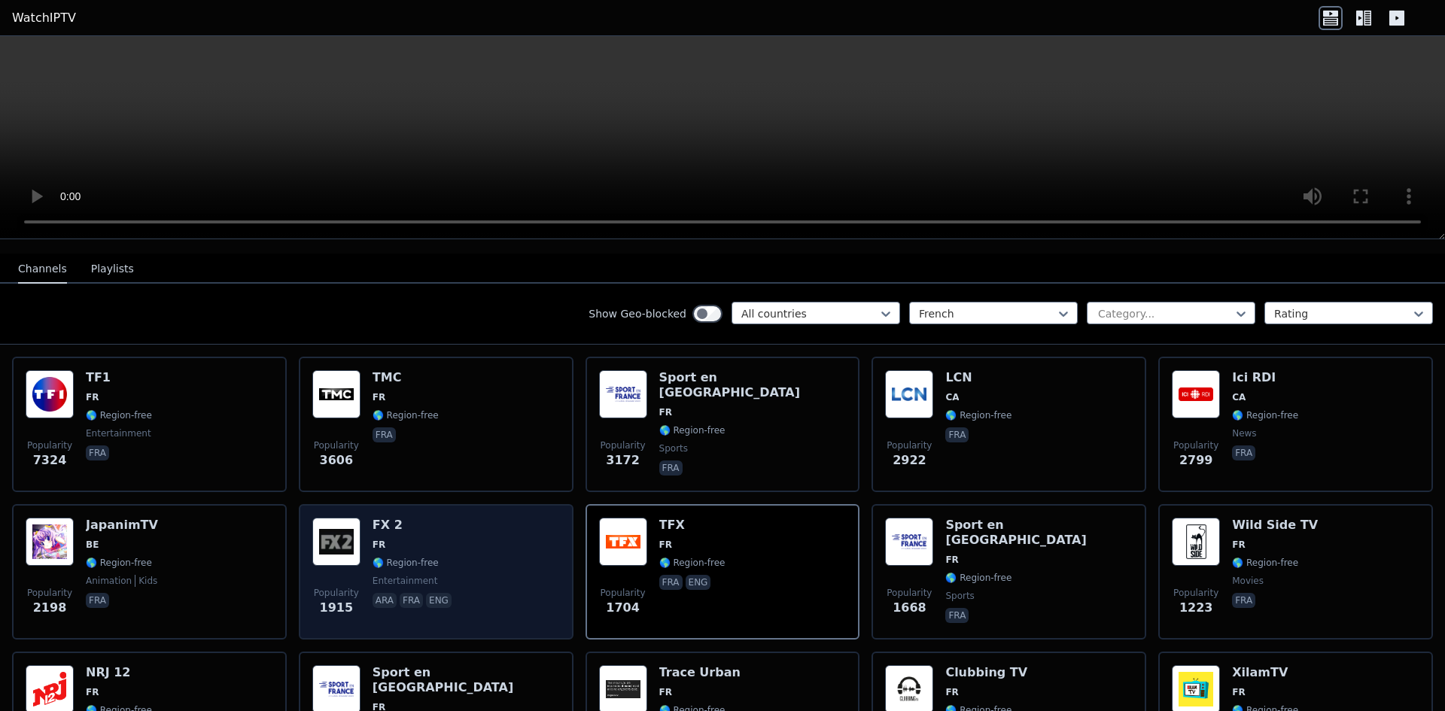
click at [457, 553] on div "Popularity 1915 FX 2 FR 🌎 Region-free entertainment ara fra eng" at bounding box center [436, 572] width 248 height 108
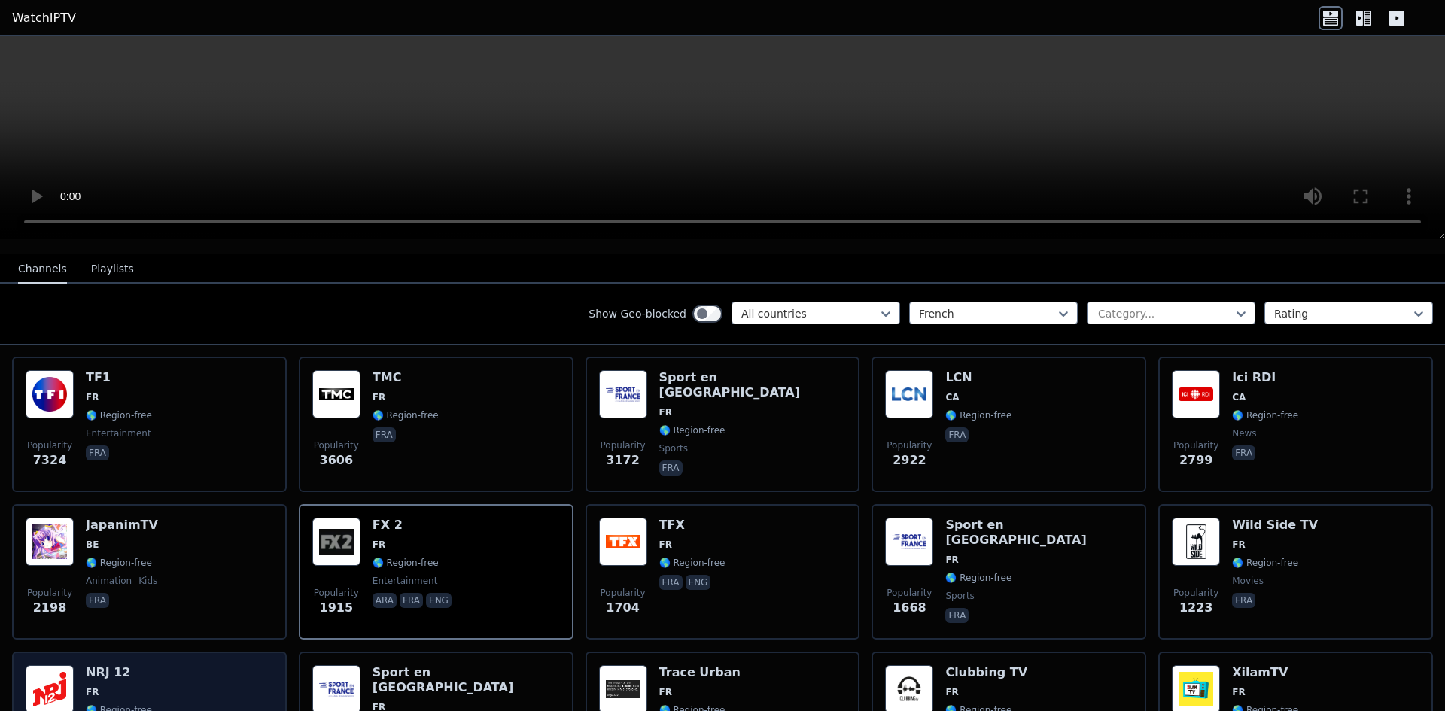
click at [148, 667] on div "Popularity 1205 NRJ 12 FR 🌎 Region-free fra" at bounding box center [150, 720] width 248 height 111
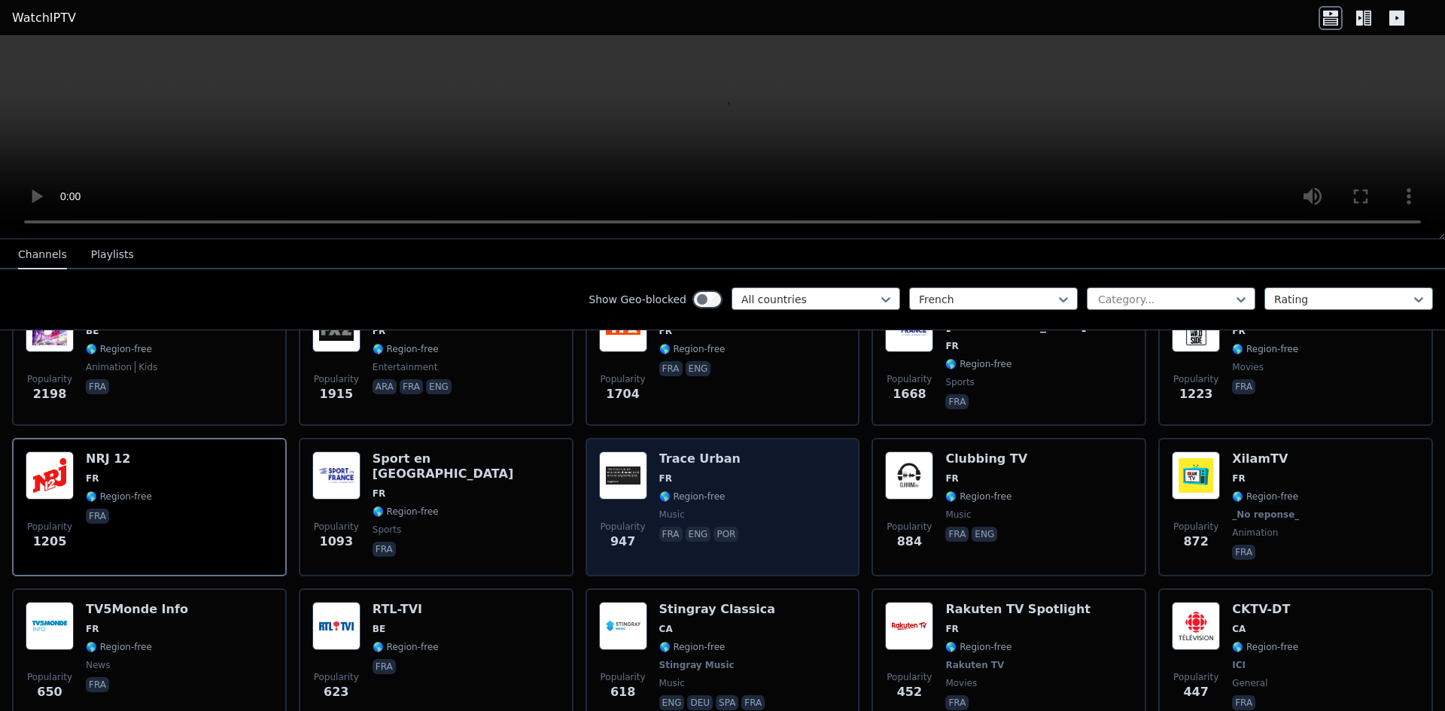
scroll to position [376, 0]
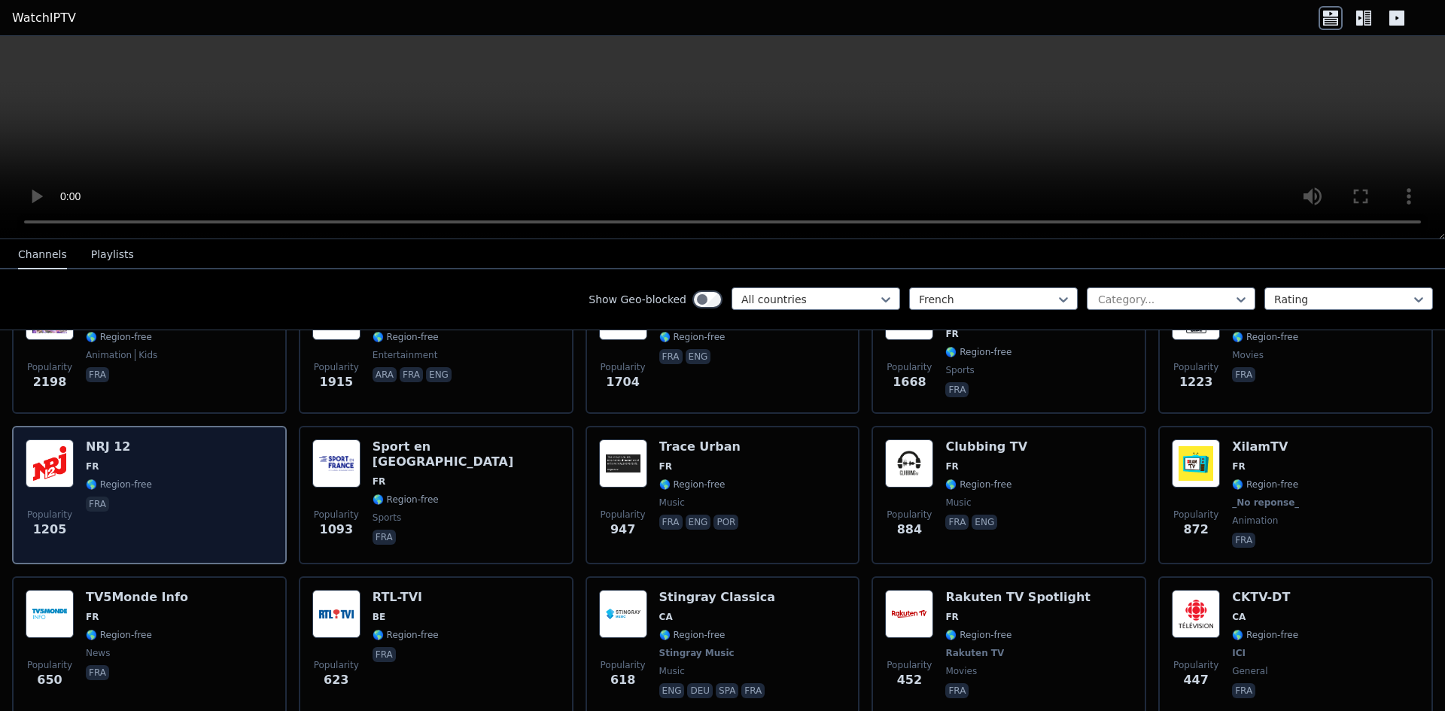
click at [166, 469] on div "Popularity 1205 NRJ 12 FR 🌎 Region-free fra" at bounding box center [150, 495] width 248 height 111
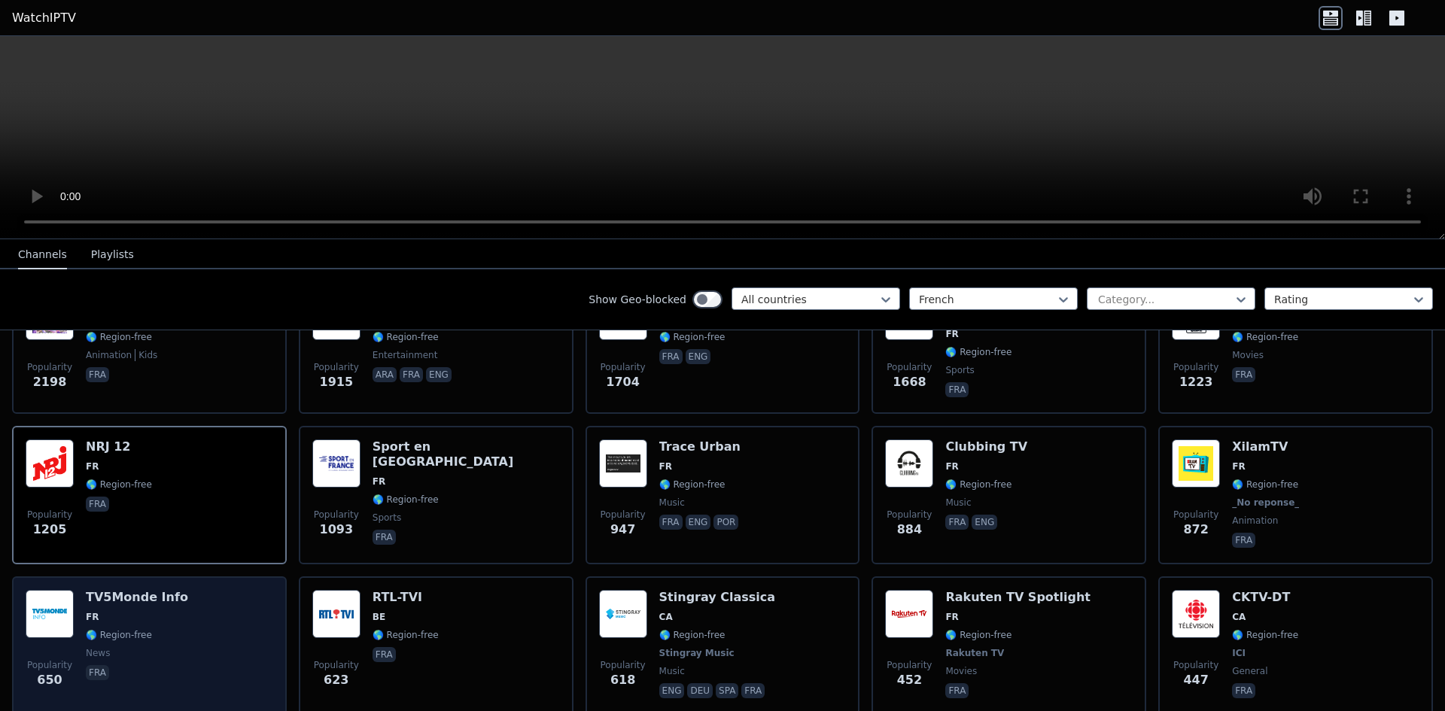
click at [203, 629] on div "Popularity 650 TV5Monde Info FR 🌎 Region-free news fra" at bounding box center [150, 645] width 248 height 111
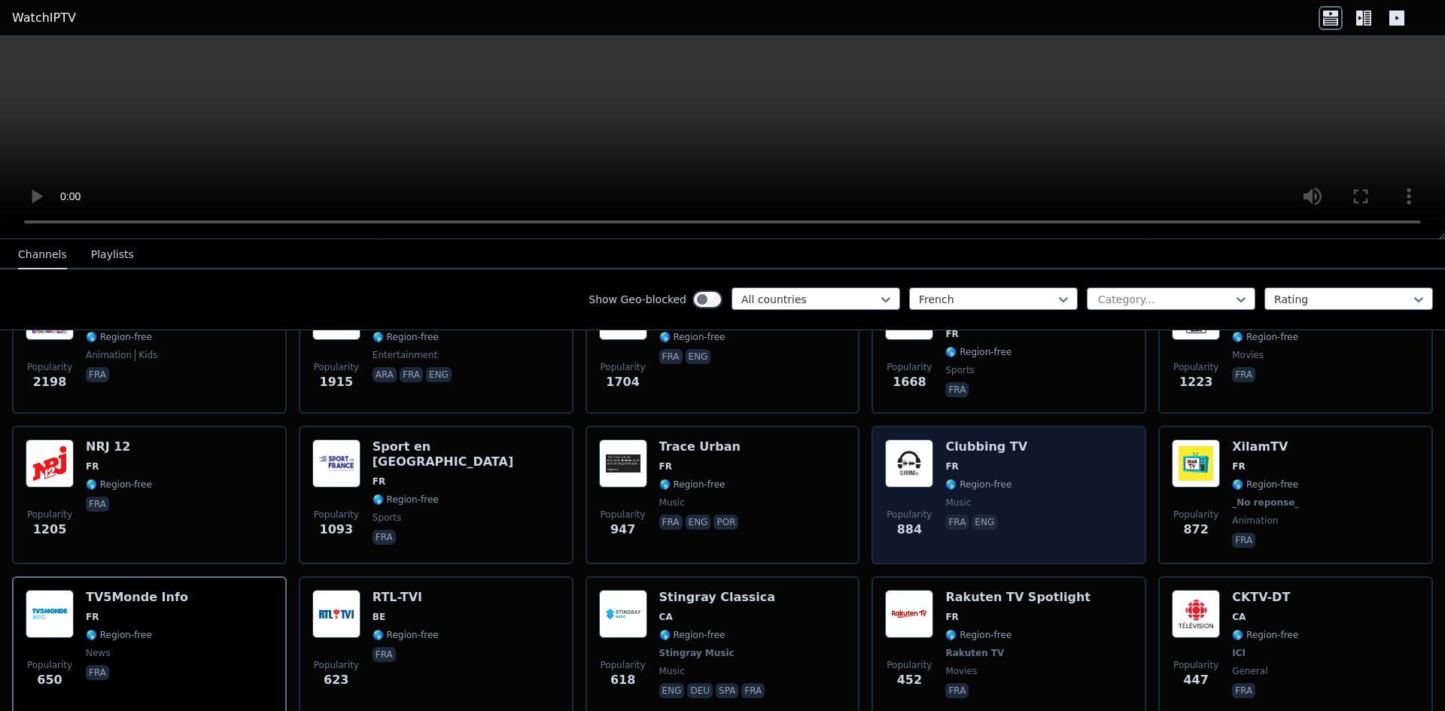
click at [1065, 476] on div "Popularity 884 Clubbing TV FR 🌎 Region-free music fra eng" at bounding box center [1009, 495] width 248 height 111
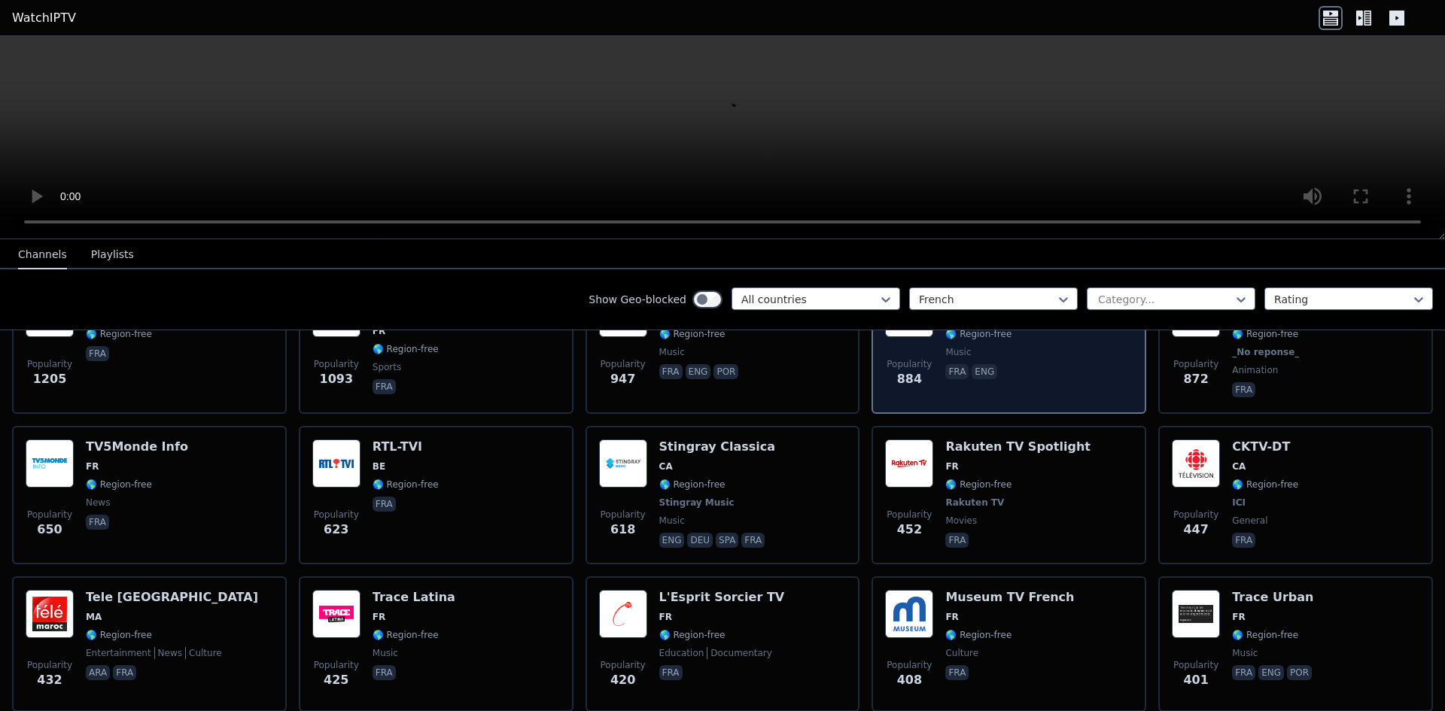
scroll to position [602, 0]
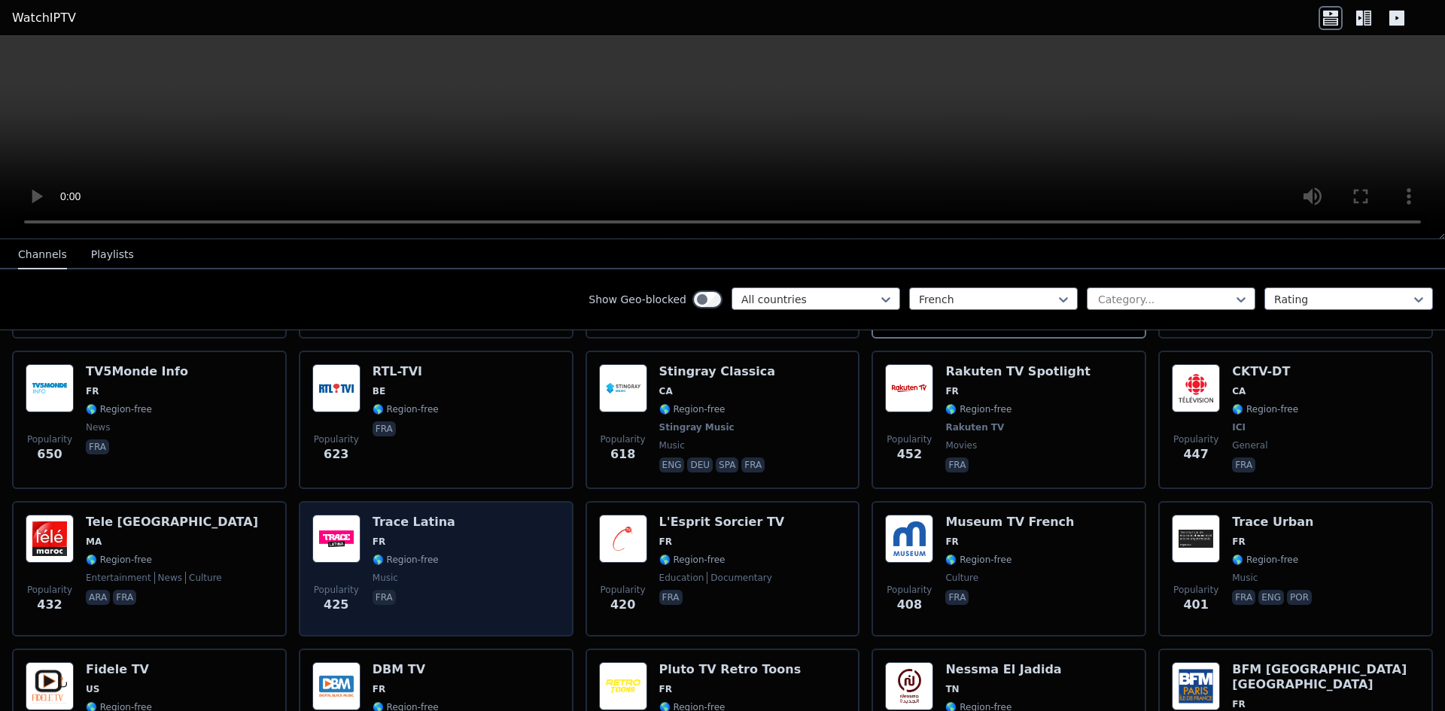
click at [499, 555] on div "Popularity 425 Trace Latina FR 🌎 Region-free music fra" at bounding box center [436, 569] width 248 height 108
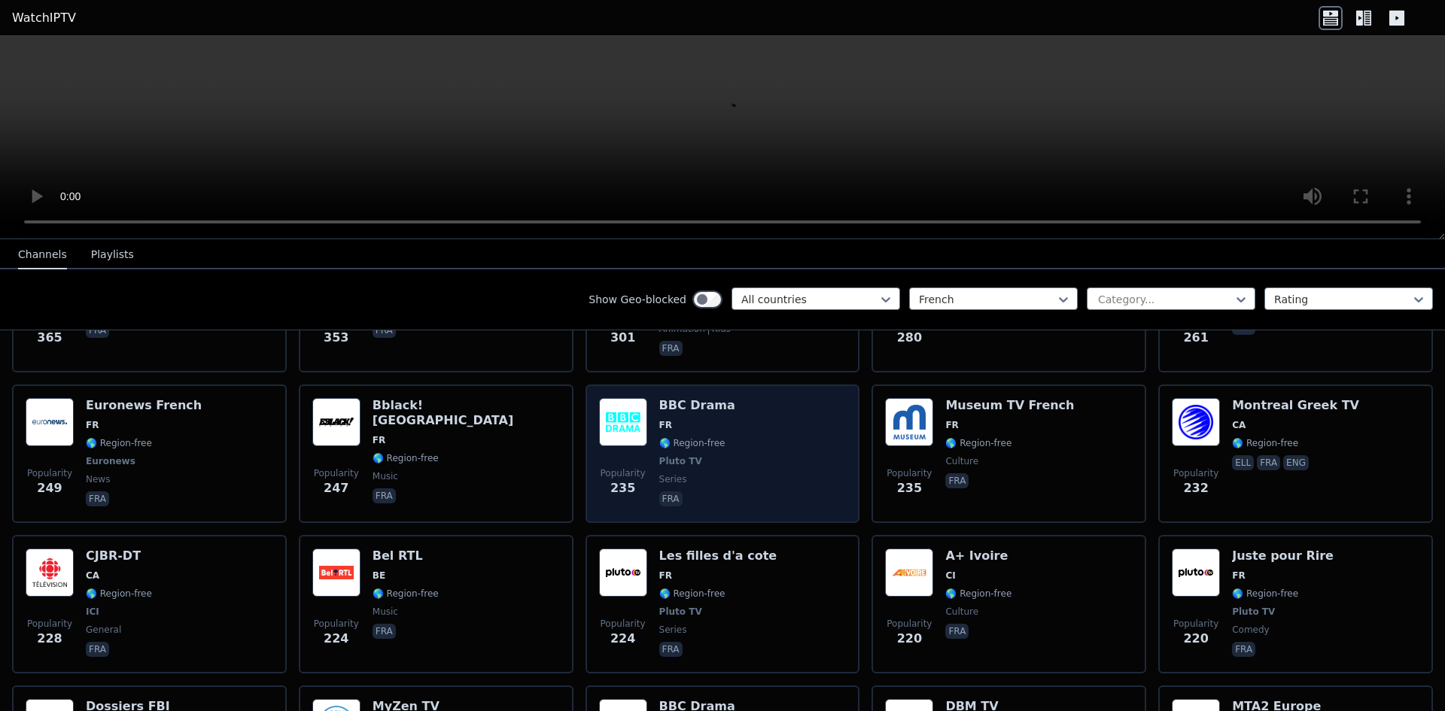
scroll to position [1129, 0]
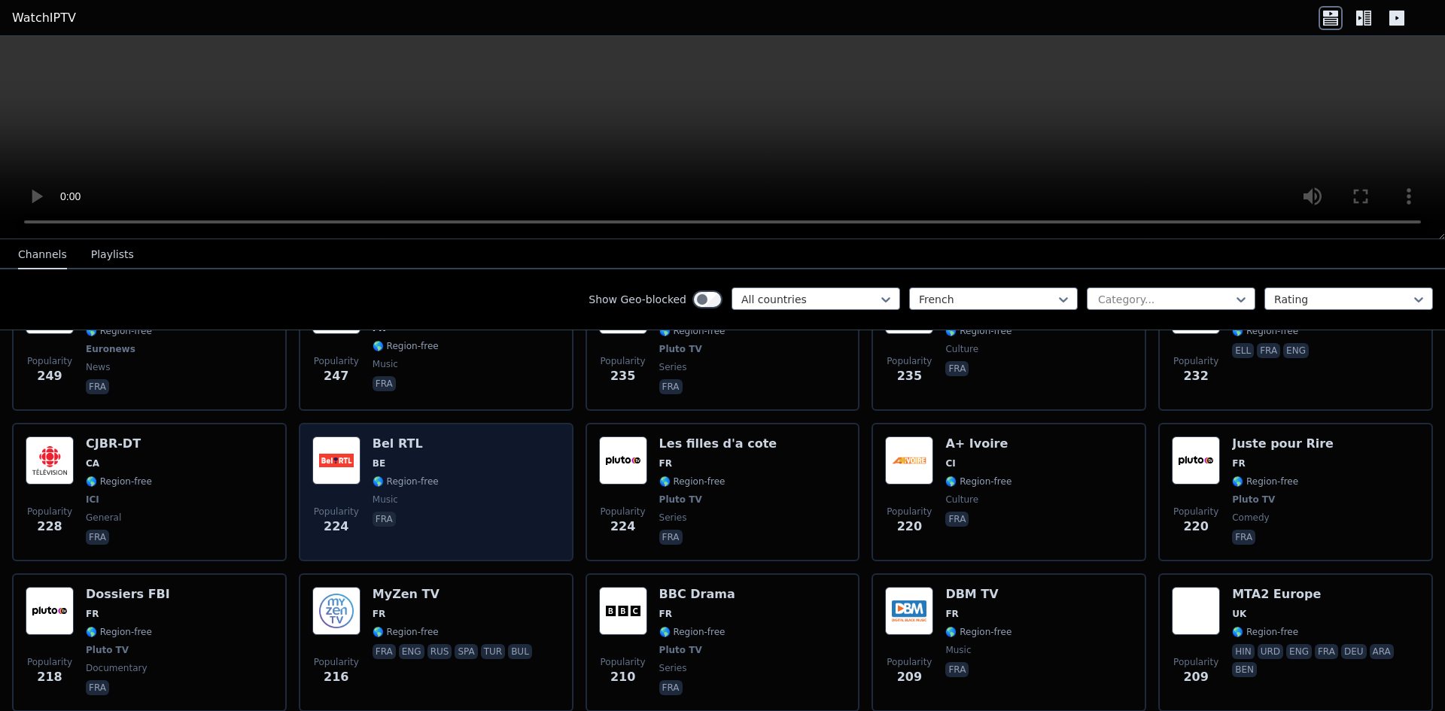
click at [474, 486] on div "Popularity 224 Bel RTL BE 🌎 Region-free music fra" at bounding box center [436, 492] width 248 height 111
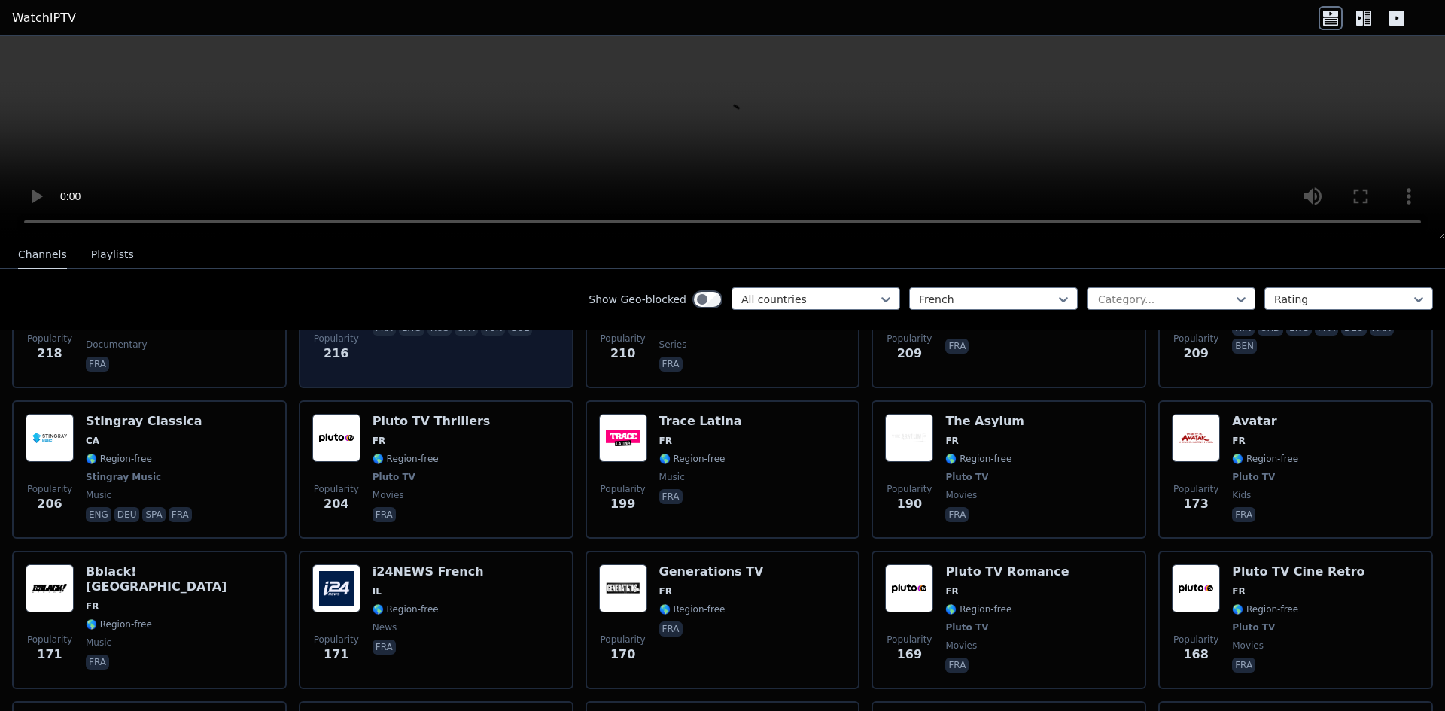
scroll to position [1505, 0]
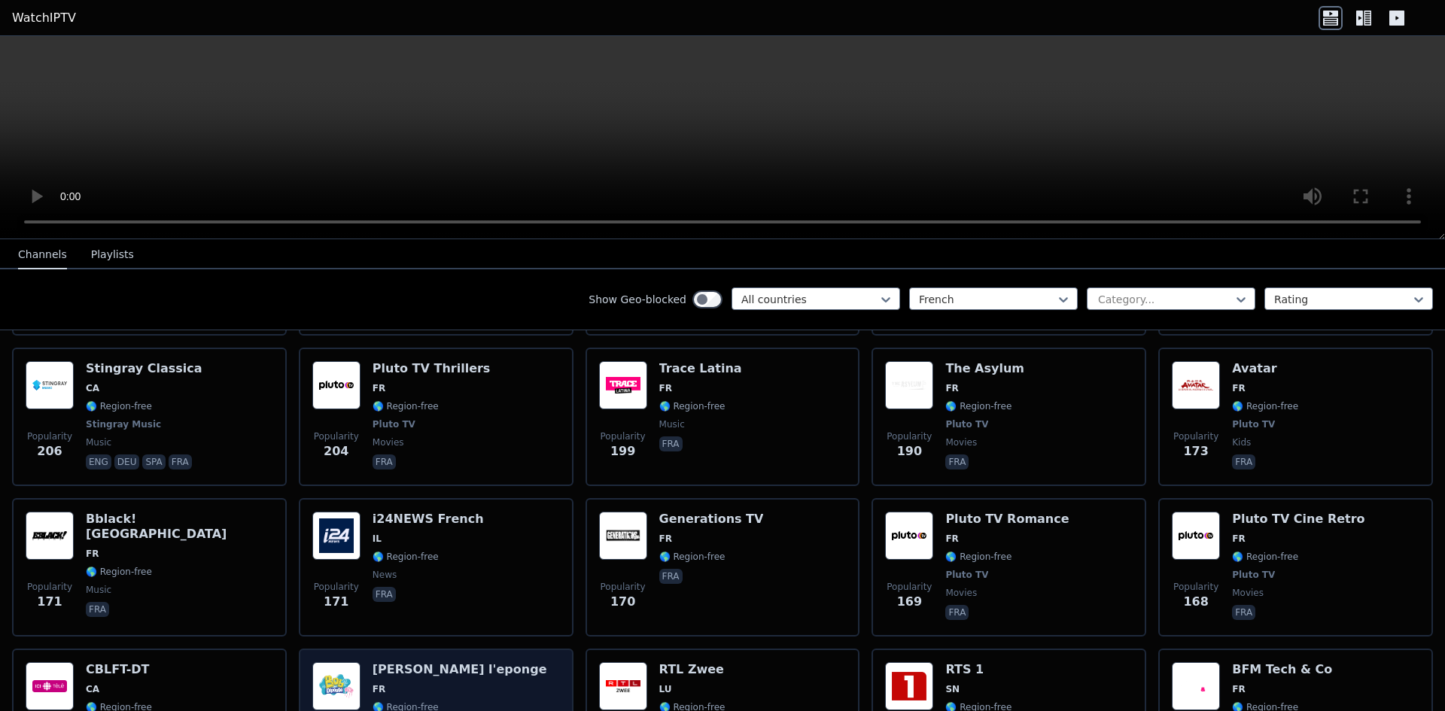
click at [441, 683] on span "FR" at bounding box center [460, 689] width 175 height 12
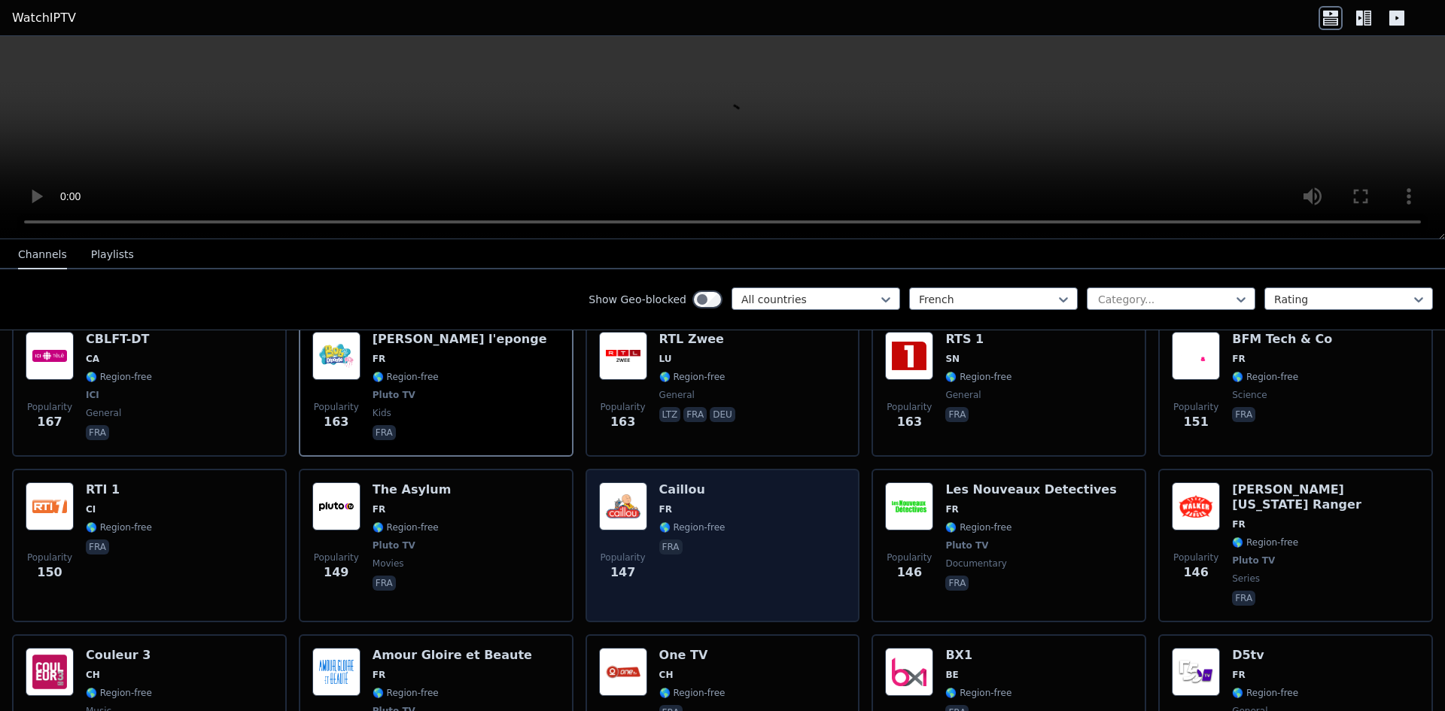
scroll to position [1882, 0]
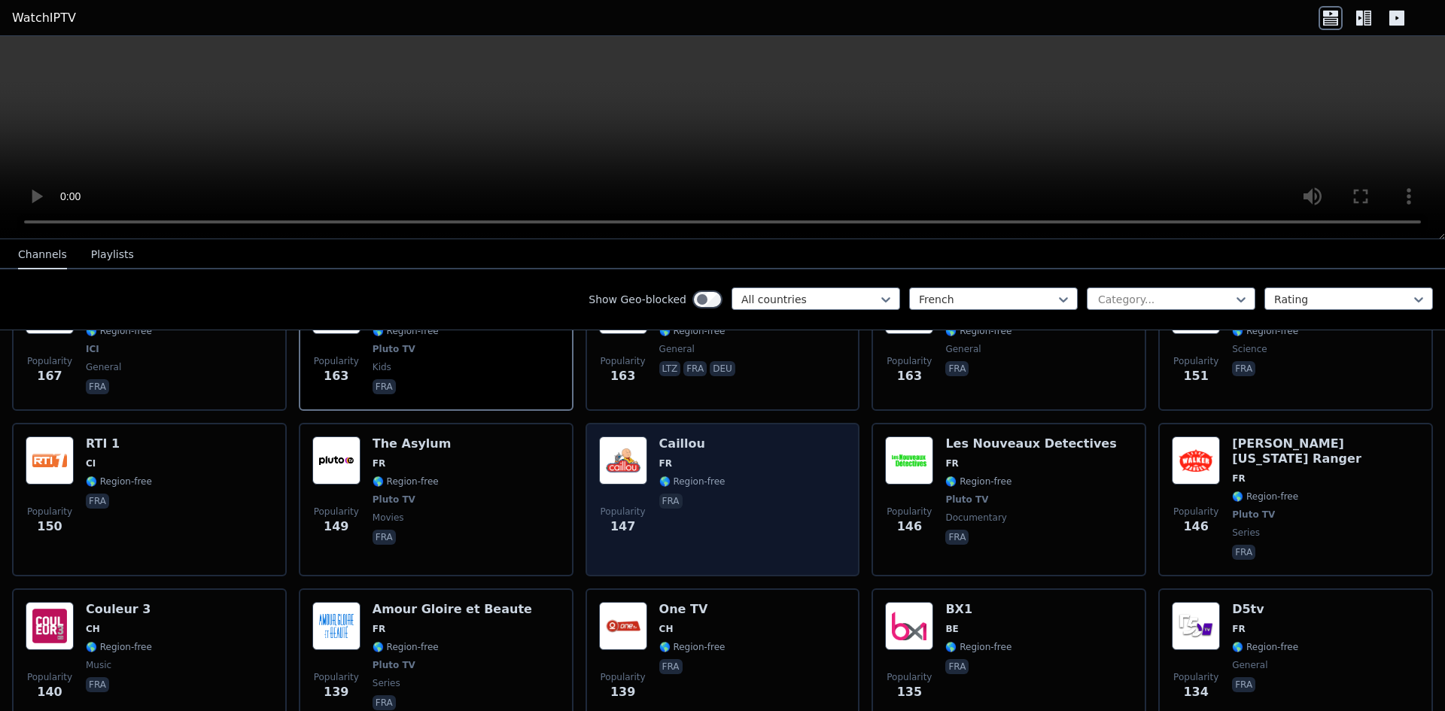
click at [788, 471] on div "Popularity 147 Caillou FR 🌎 Region-free fra" at bounding box center [723, 500] width 248 height 126
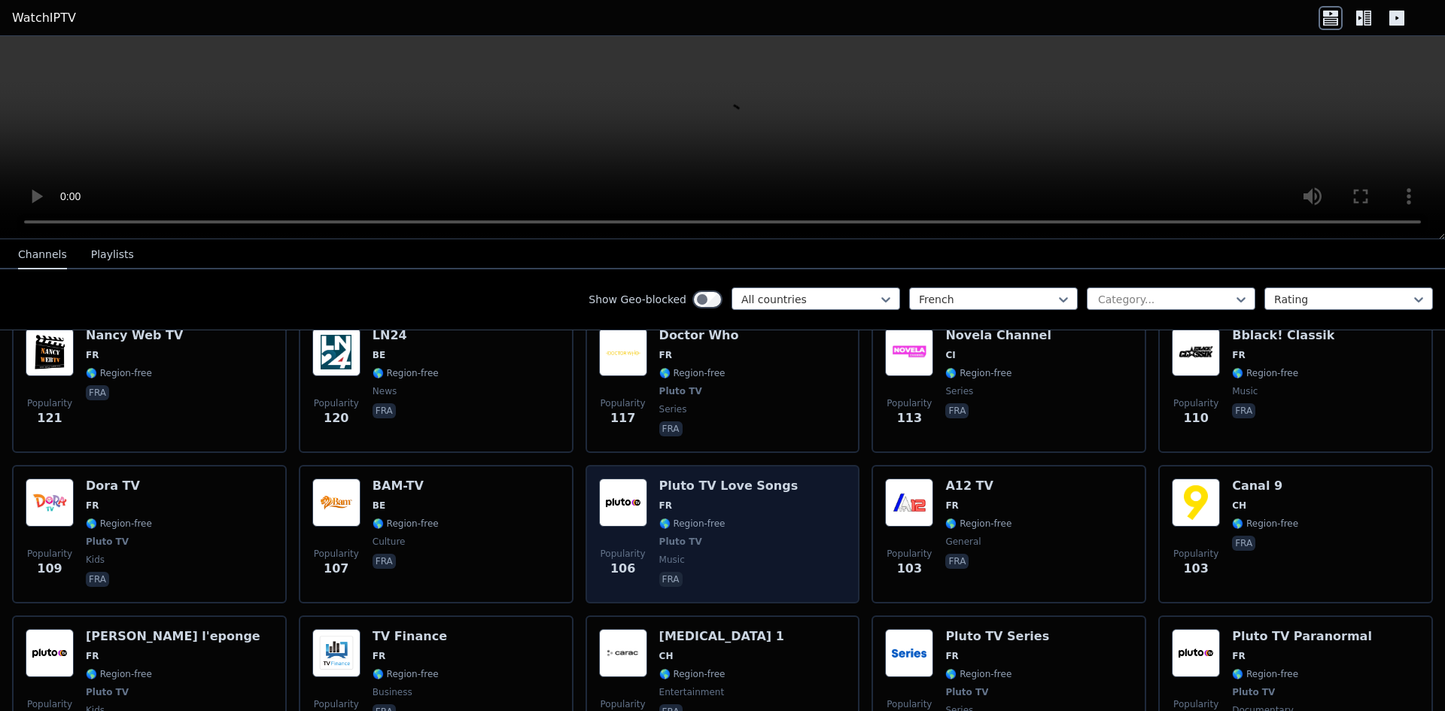
scroll to position [2484, 0]
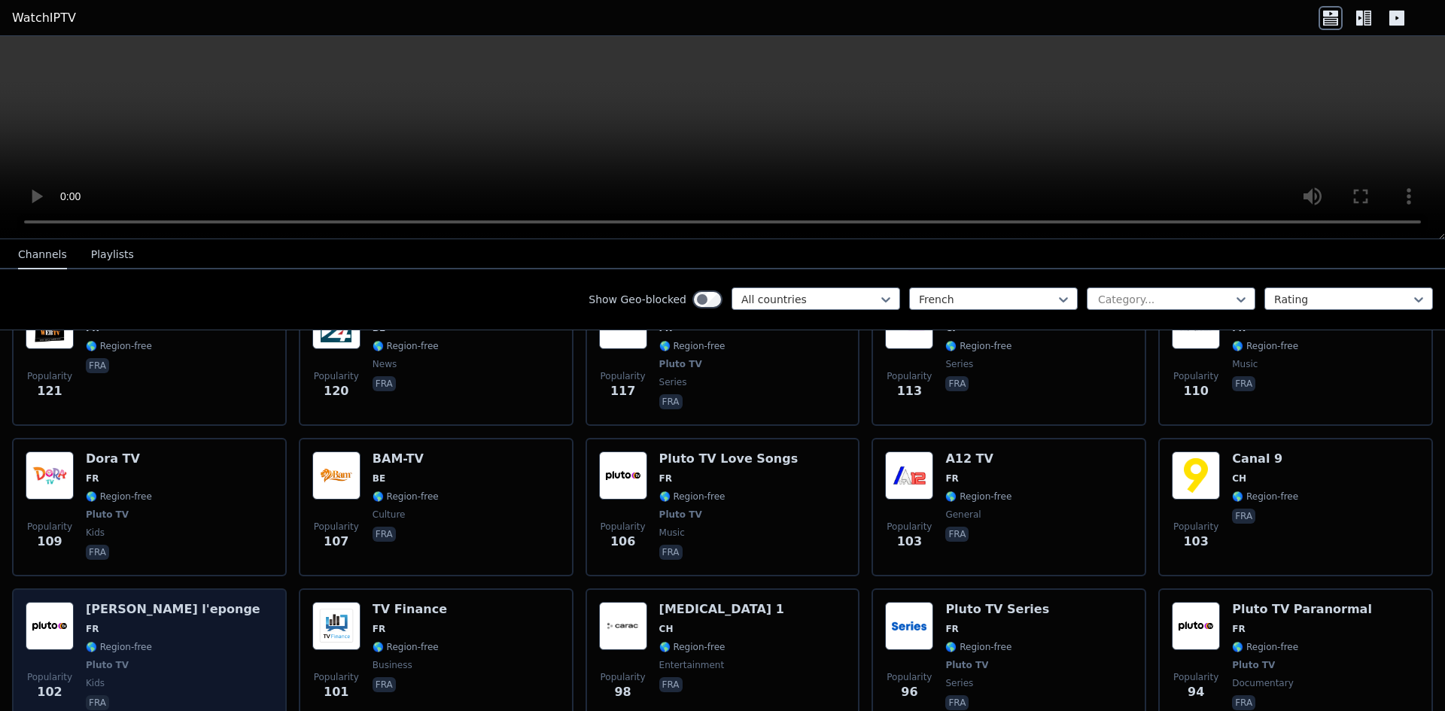
click at [136, 602] on div "[PERSON_NAME] l'eponge FR 🌎 Region-free Pluto TV kids fra" at bounding box center [173, 657] width 175 height 111
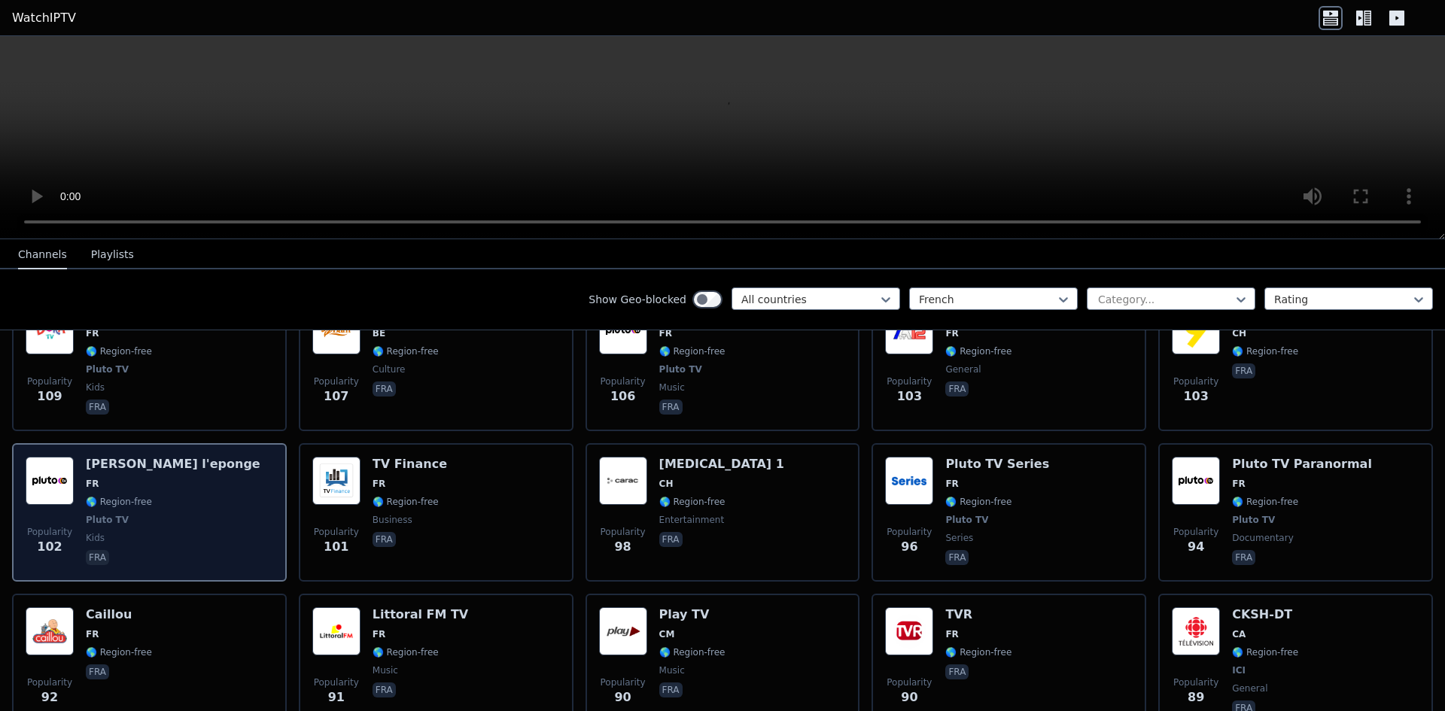
scroll to position [2634, 0]
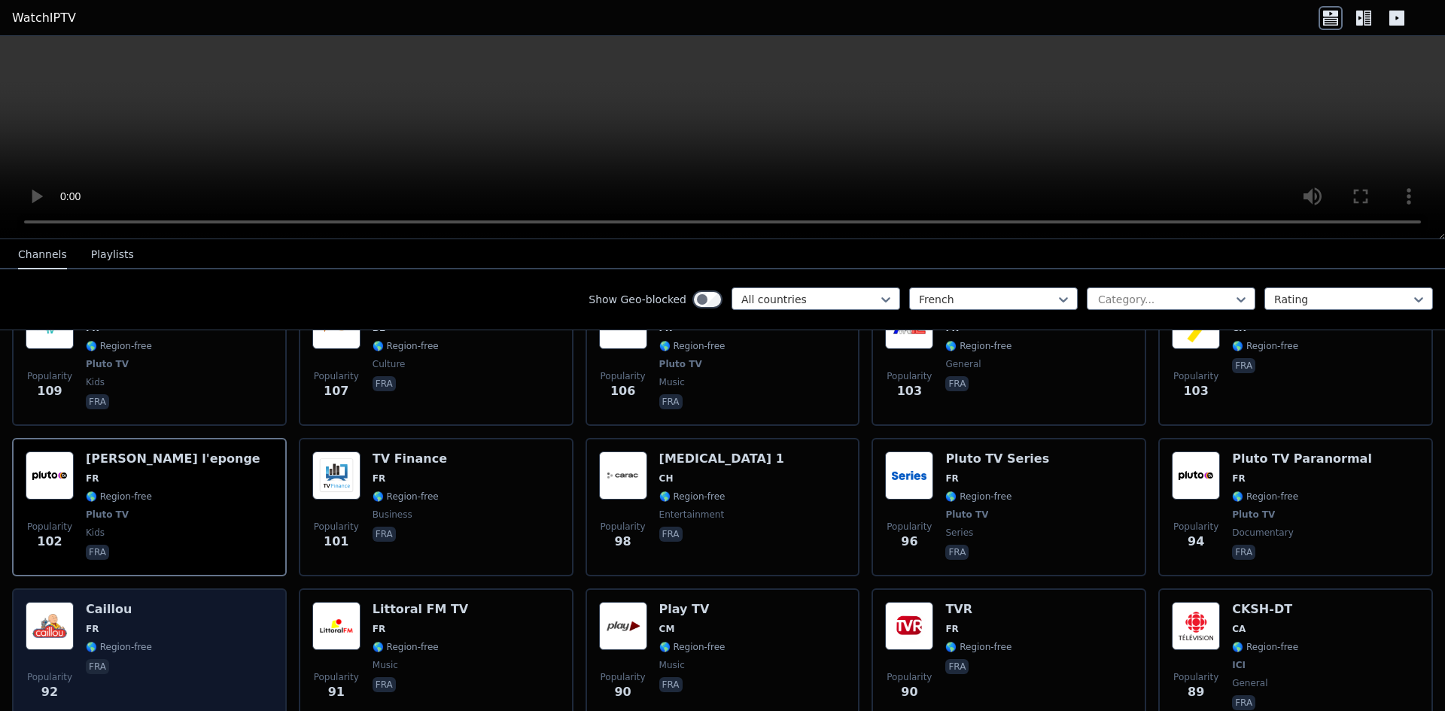
click at [152, 602] on div "Popularity 92 Caillou FR 🌎 Region-free fra" at bounding box center [150, 657] width 248 height 111
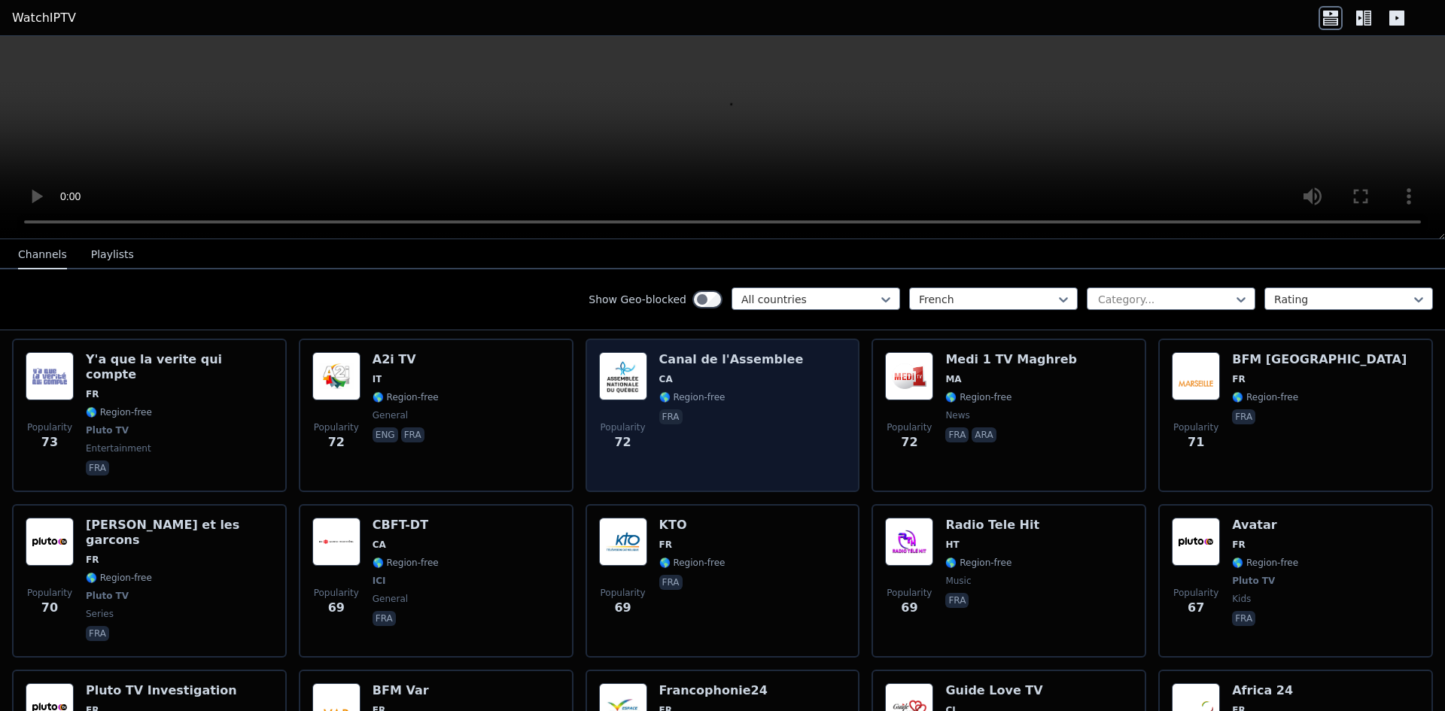
scroll to position [3537, 0]
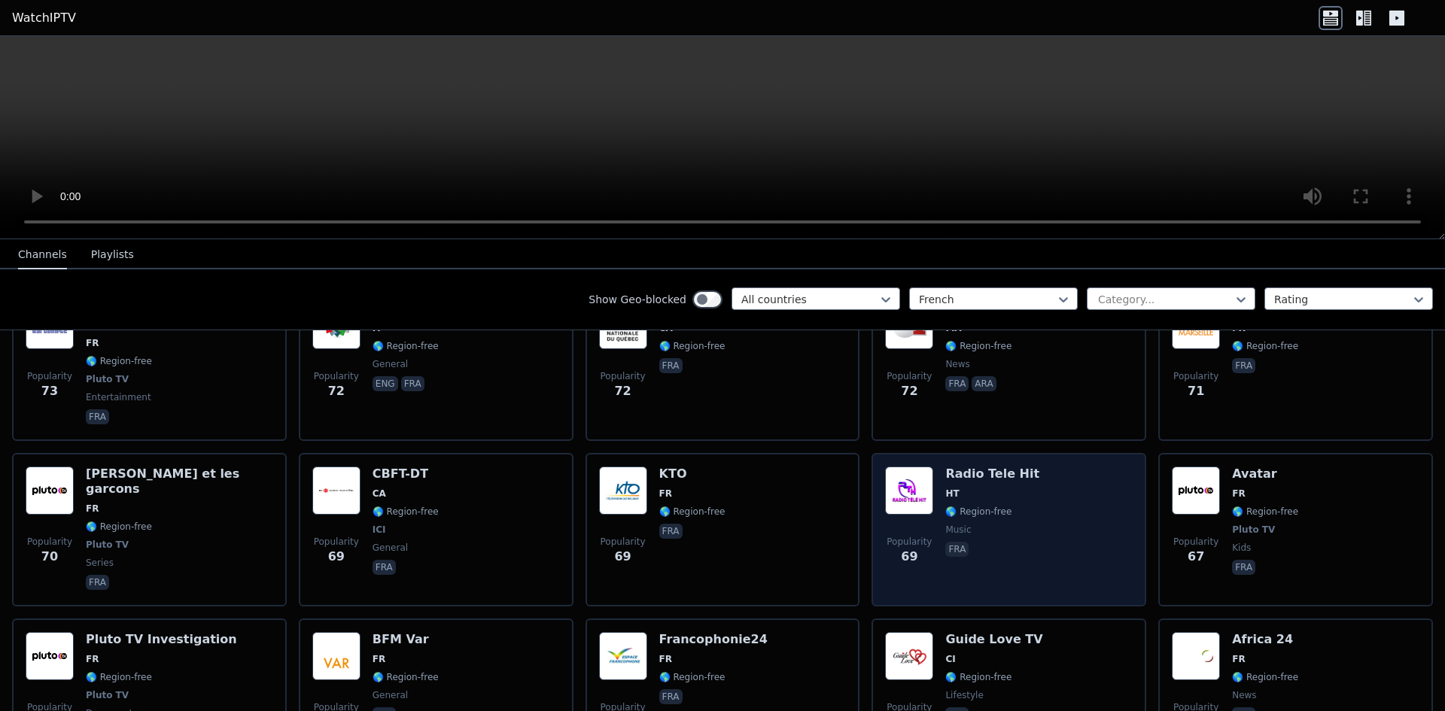
click at [1010, 488] on span "HT" at bounding box center [992, 494] width 94 height 12
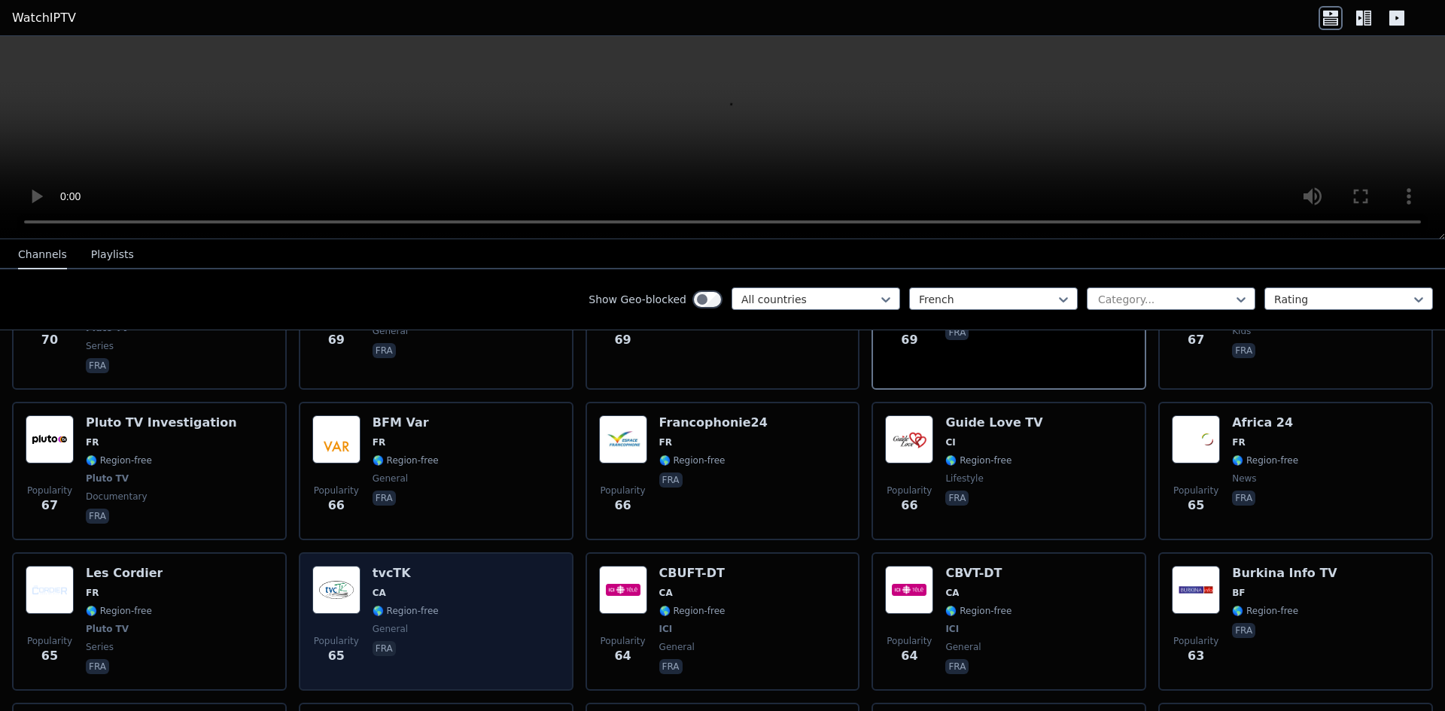
scroll to position [3763, 0]
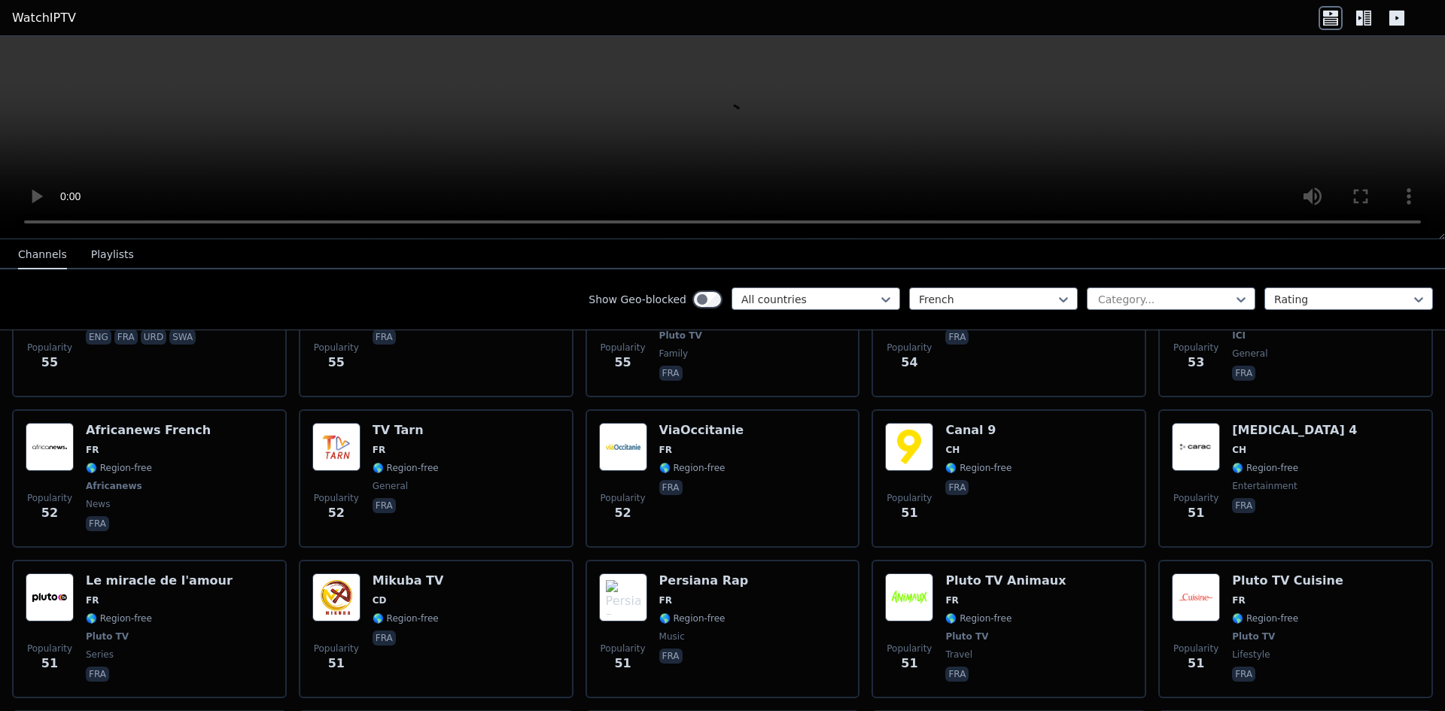
scroll to position [4666, 0]
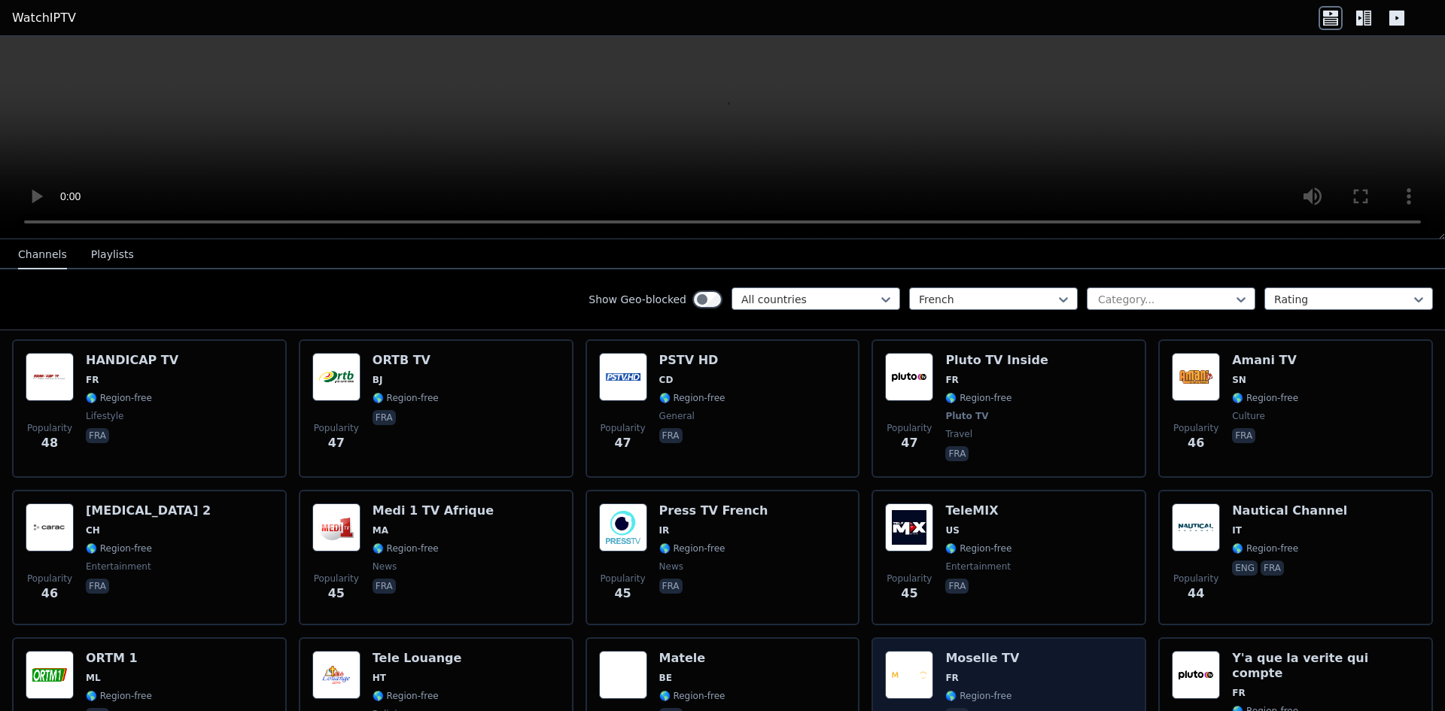
scroll to position [5193, 0]
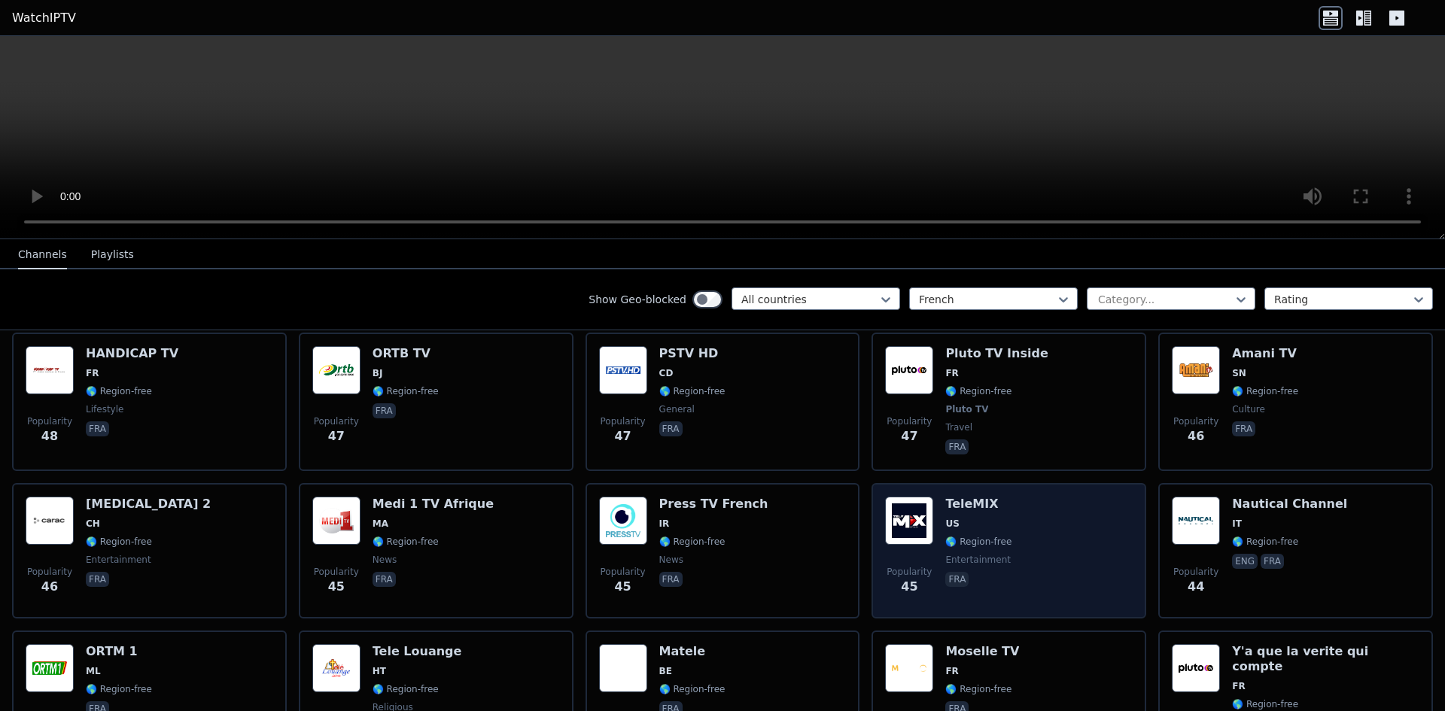
click at [1019, 497] on div "Popularity 45 TeleMIX US 🌎 Region-free entertainment fra" at bounding box center [1009, 551] width 248 height 108
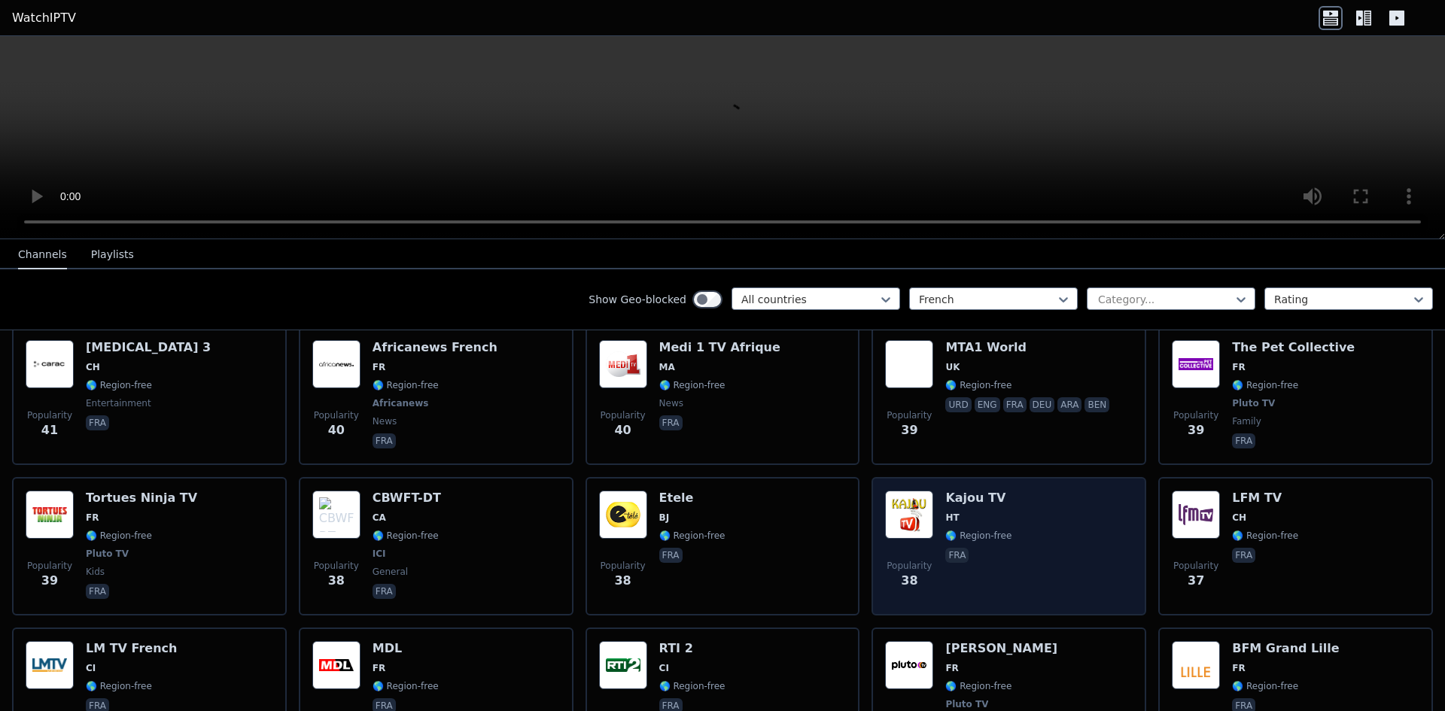
scroll to position [5720, 0]
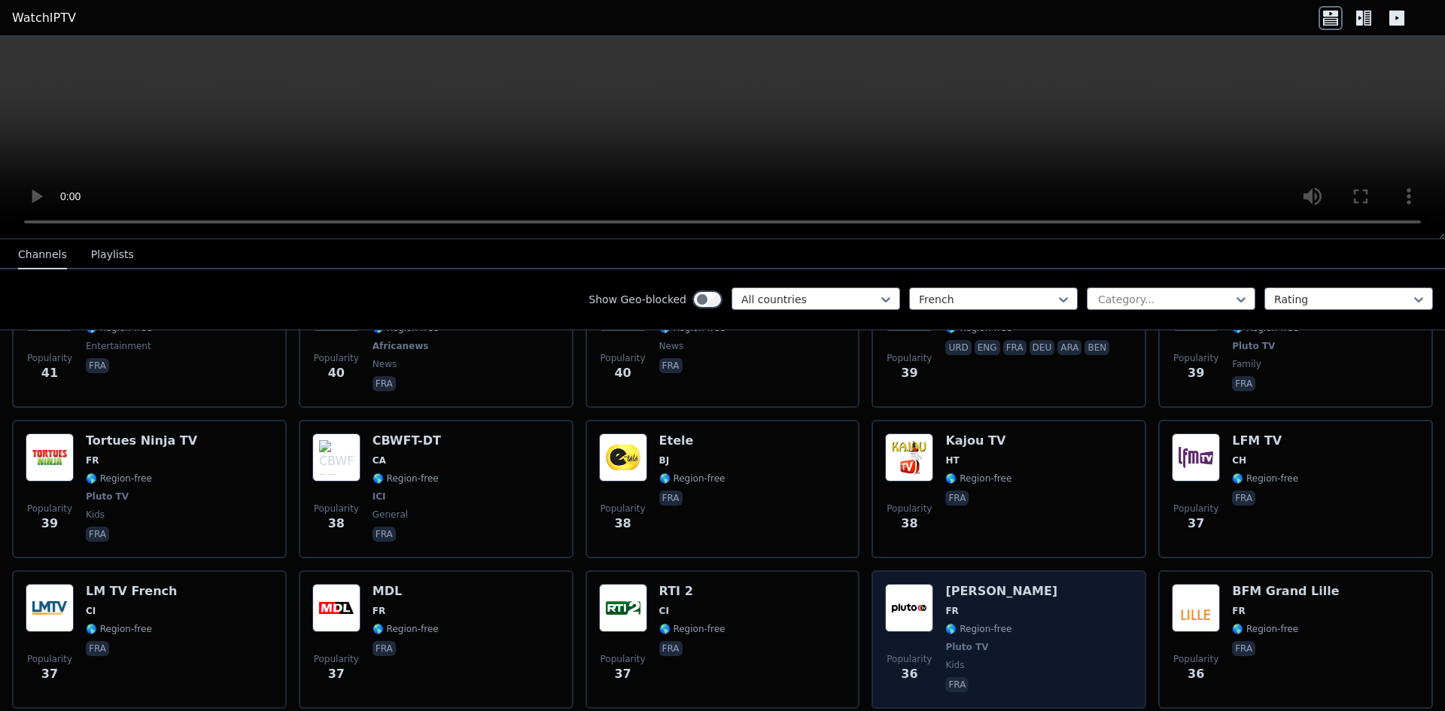
click at [1031, 605] on span "FR" at bounding box center [1001, 611] width 112 height 12
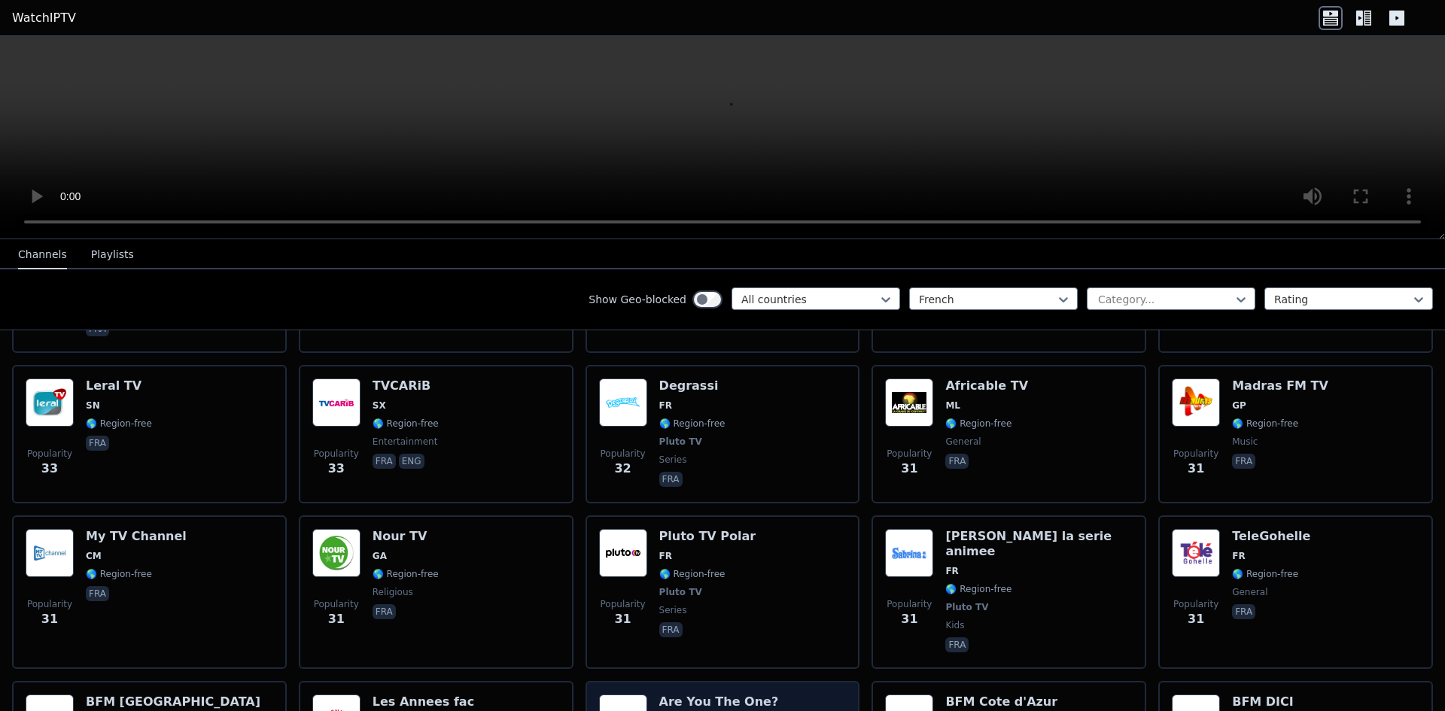
scroll to position [6247, 0]
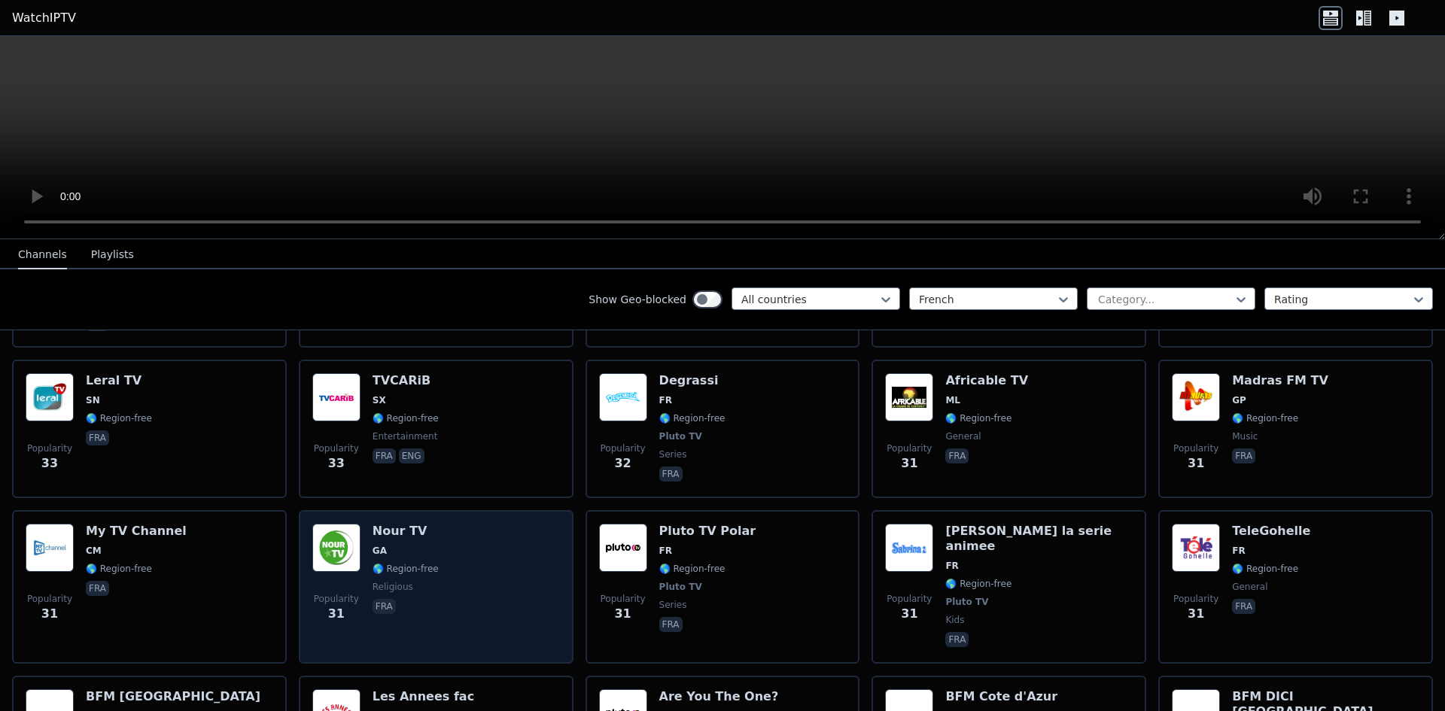
click at [393, 524] on div "Nour TV GA 🌎 Region-free religious fra" at bounding box center [406, 587] width 66 height 126
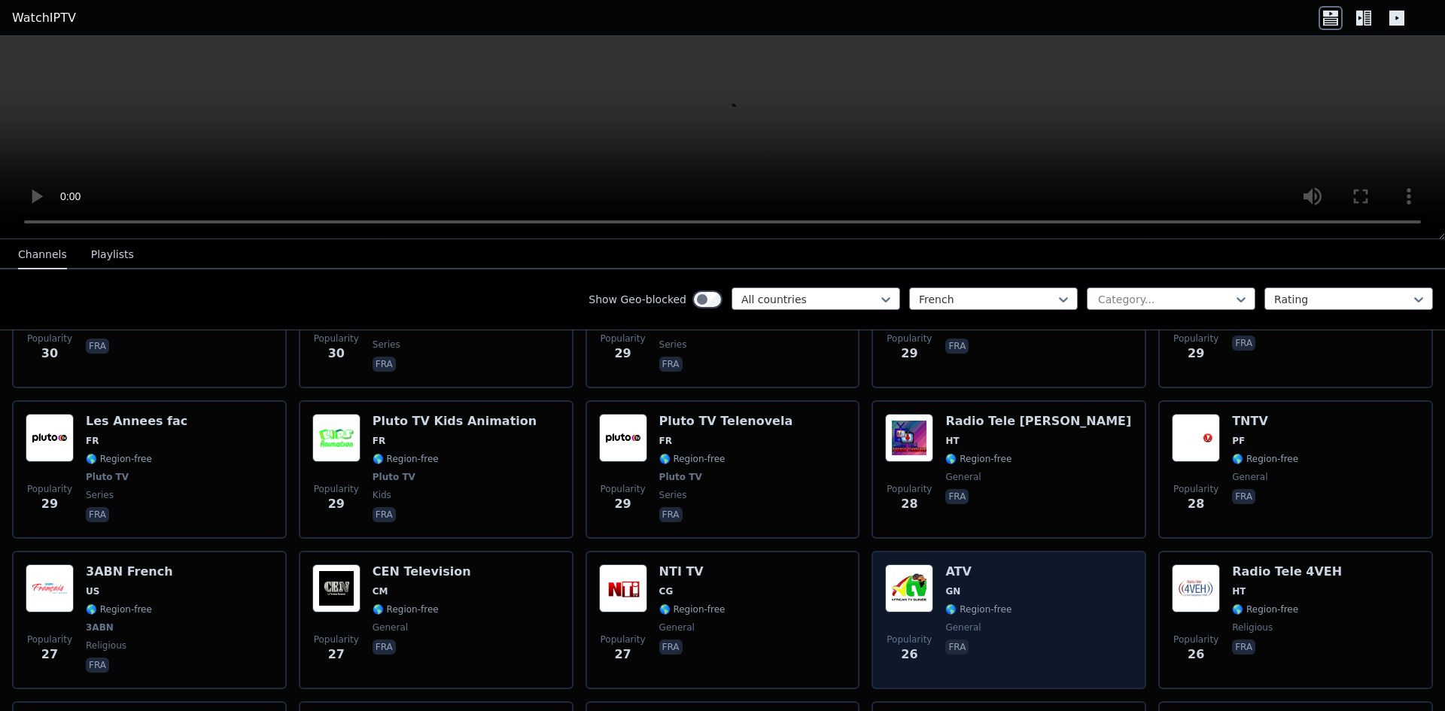
scroll to position [6849, 0]
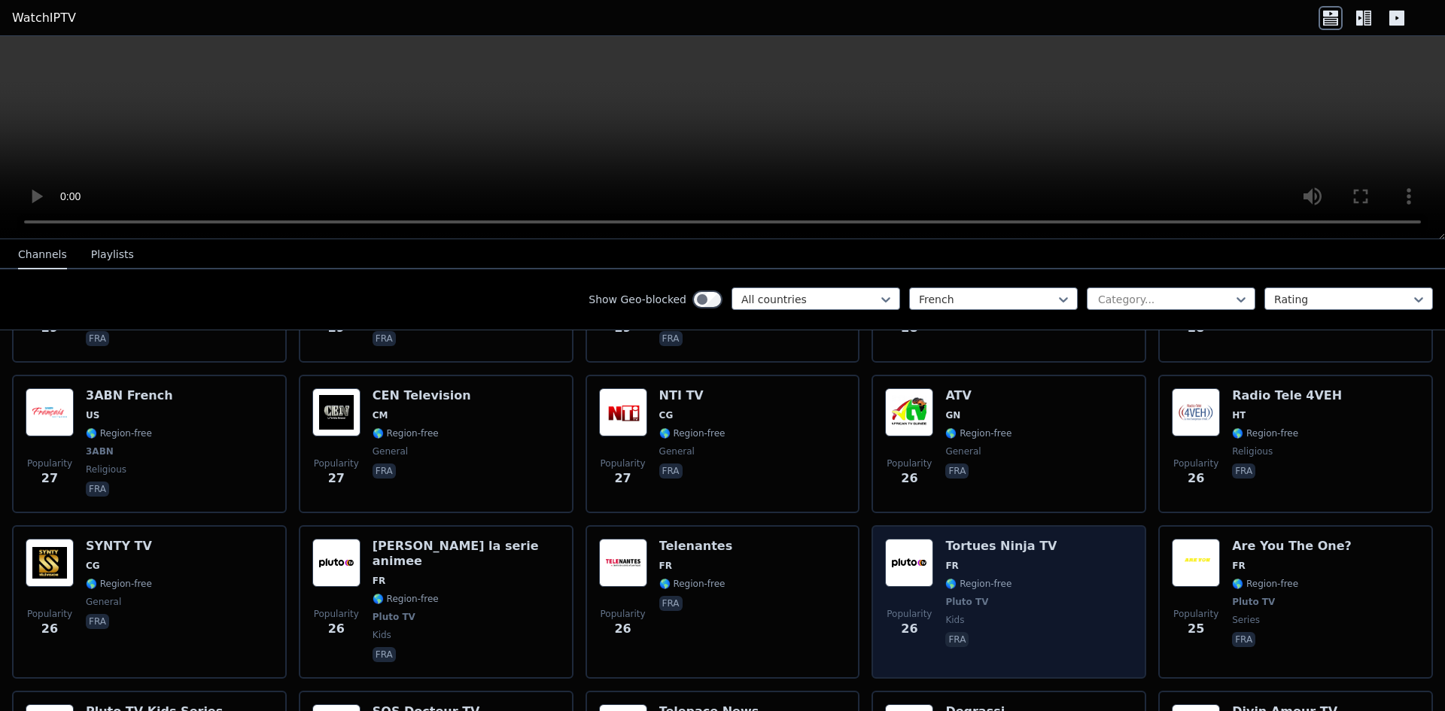
click at [982, 560] on span "FR" at bounding box center [1000, 566] width 111 height 12
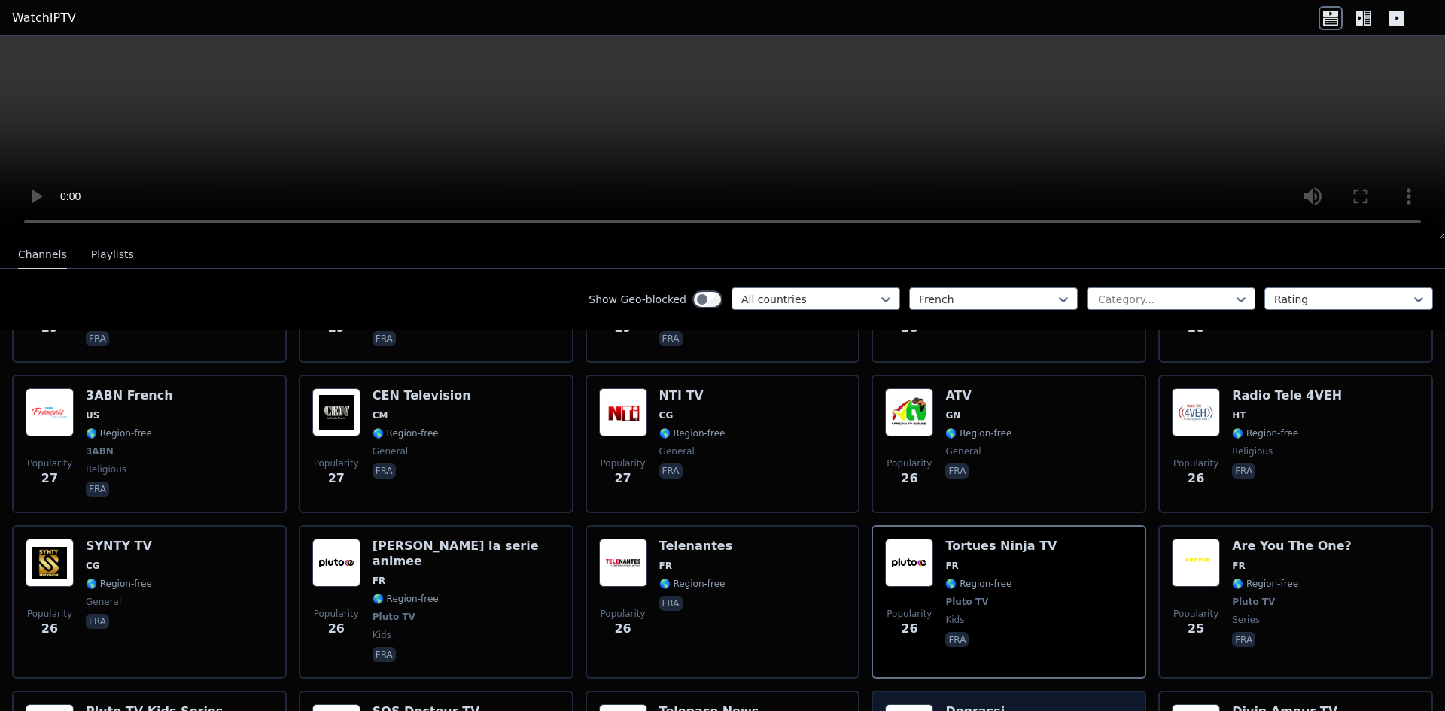
click at [997, 704] on h6 "Degrassi" at bounding box center [978, 711] width 66 height 15
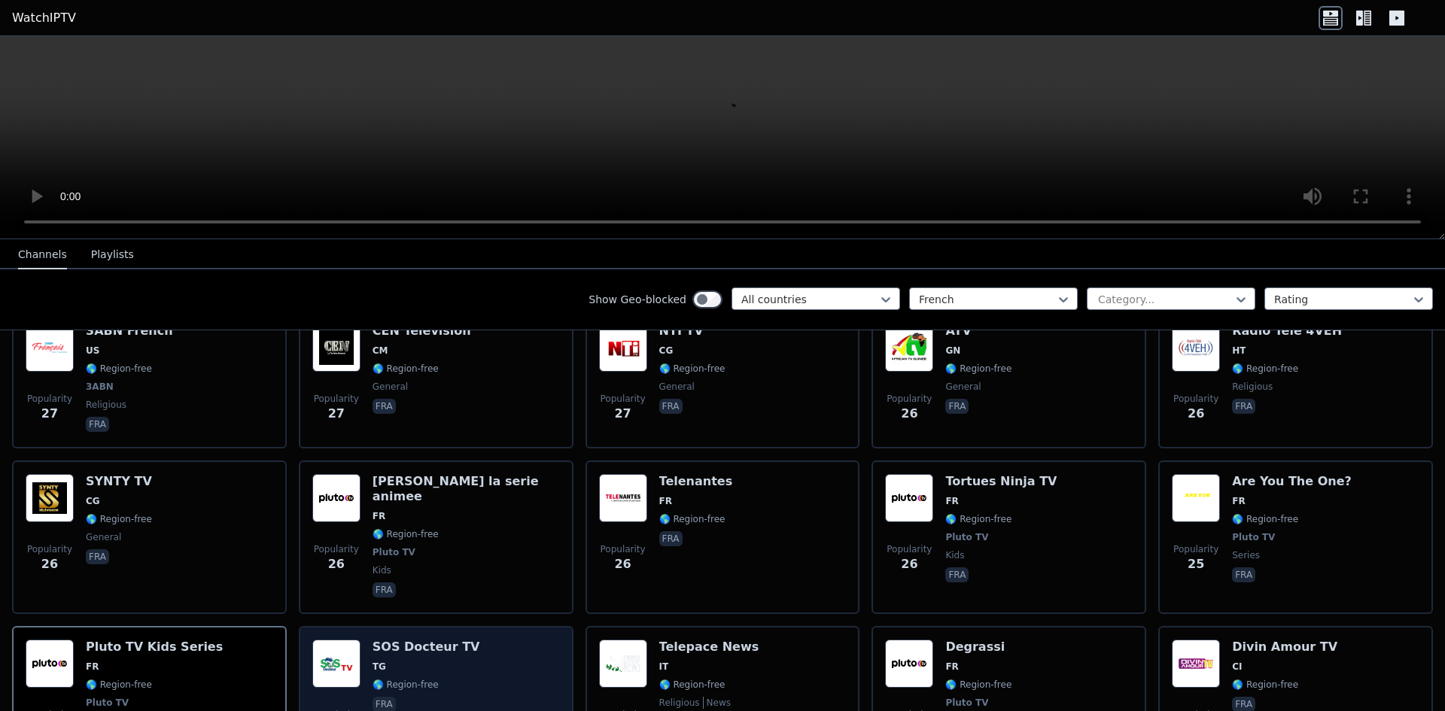
scroll to position [7075, 0]
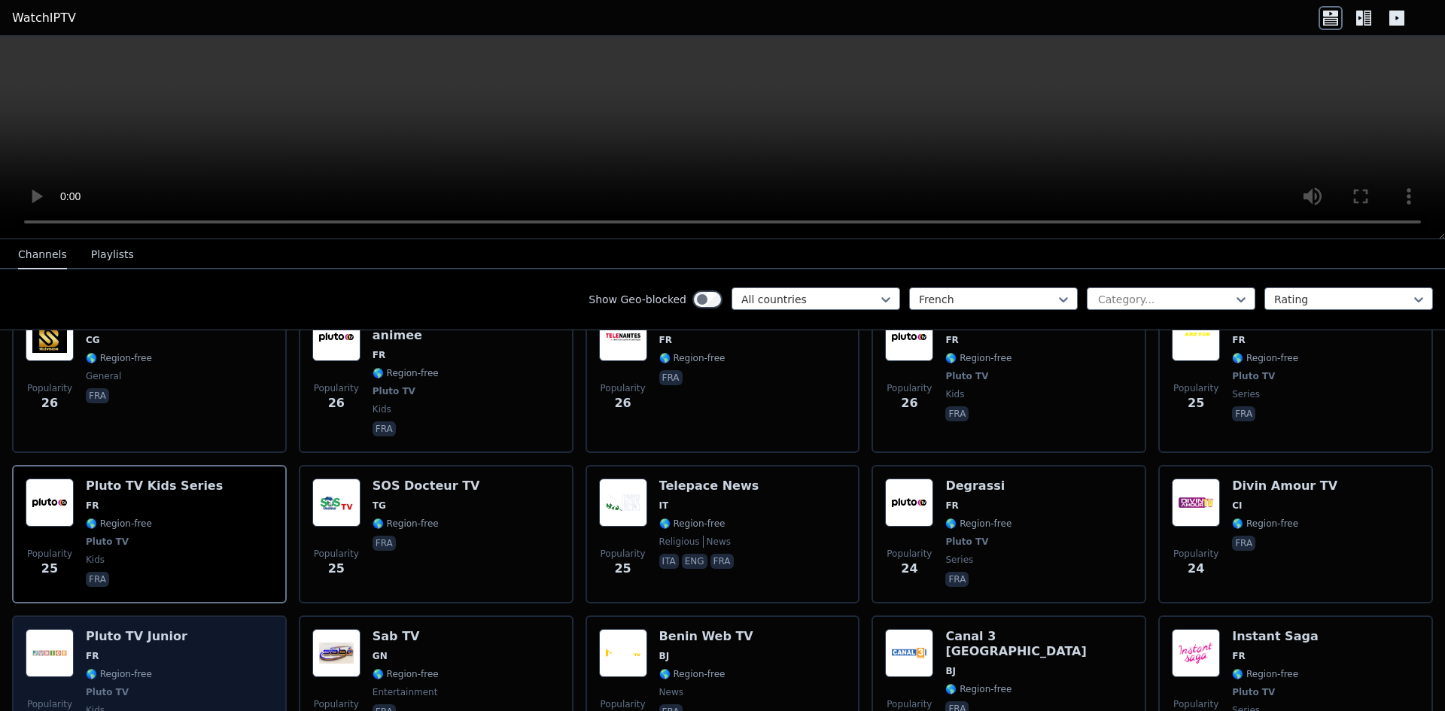
click at [179, 629] on div "Popularity 24 Pluto TV Junior FR 🌎 Region-free Pluto TV kids fra" at bounding box center [150, 684] width 248 height 111
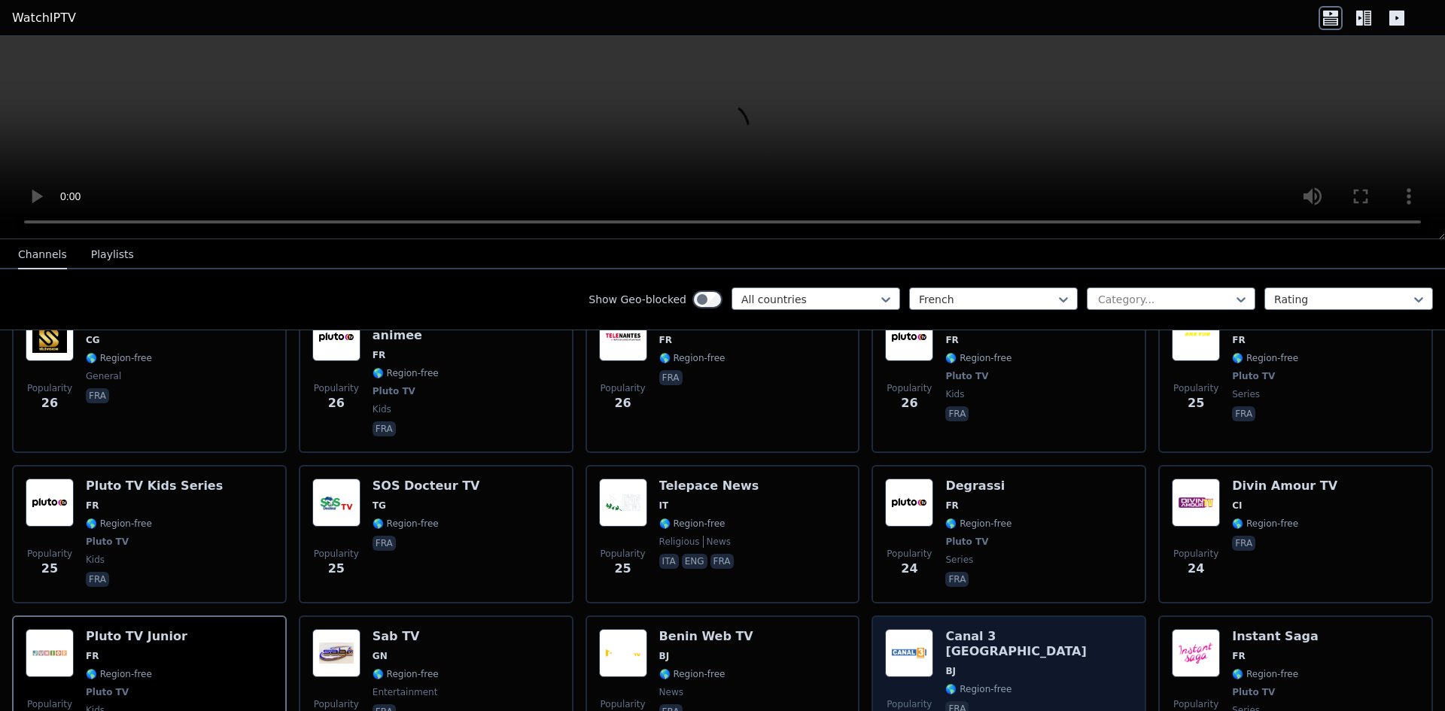
scroll to position [7300, 0]
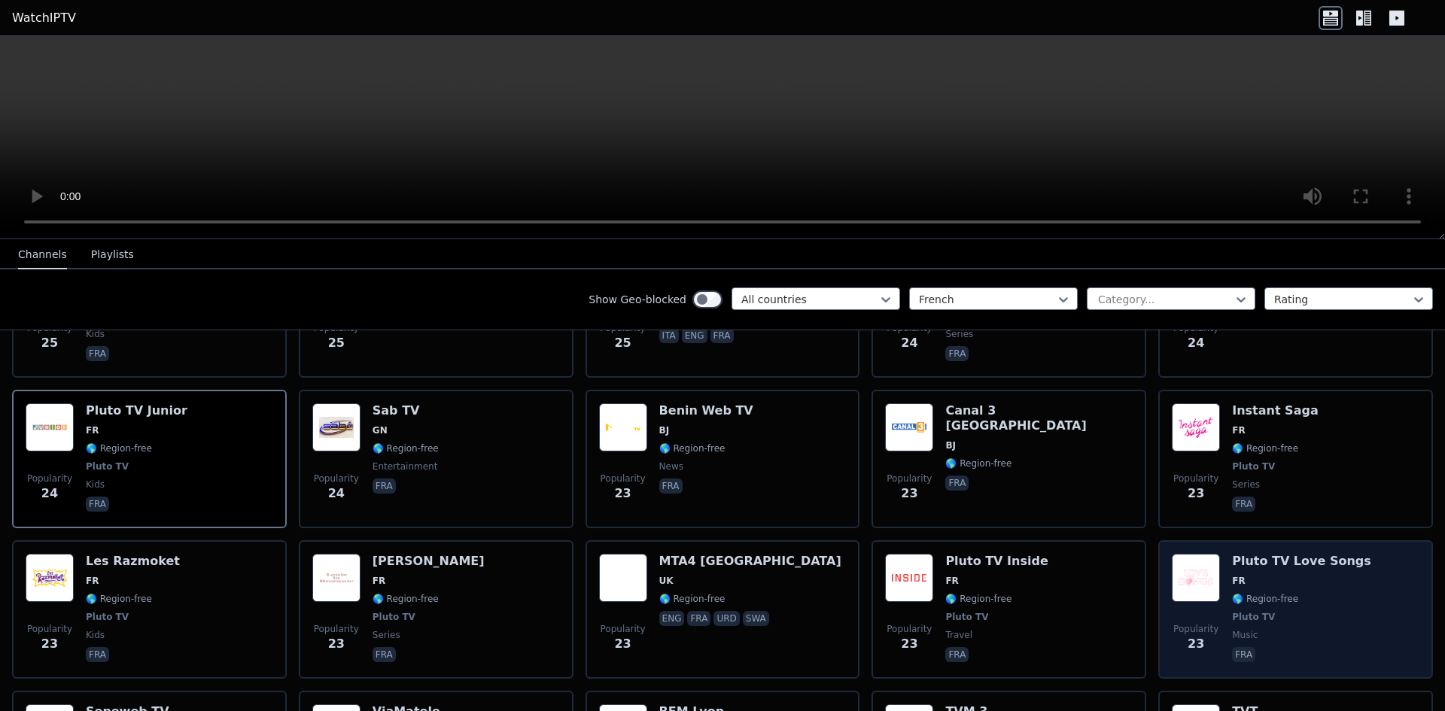
click at [1349, 554] on div "Popularity 23 Pluto TV Love Songs FR 🌎 Region-free Pluto TV music fra" at bounding box center [1296, 609] width 248 height 111
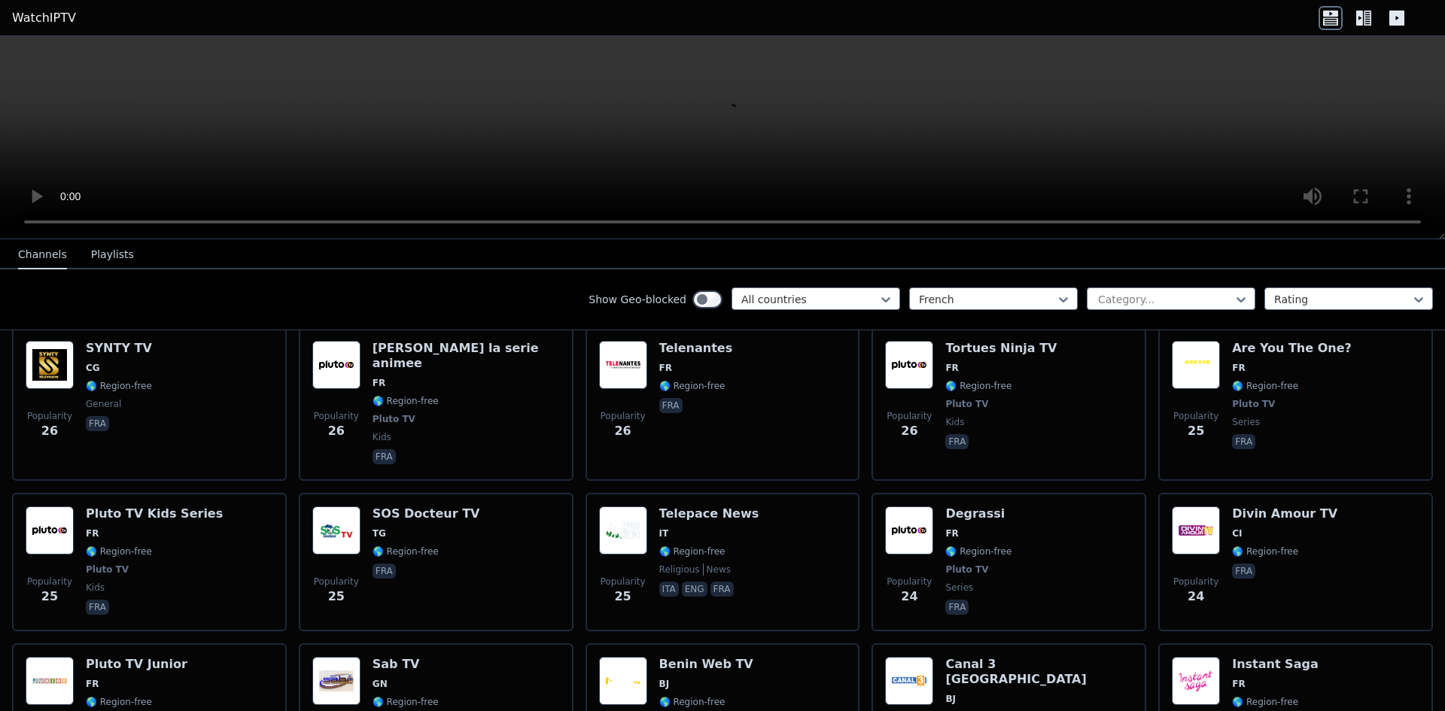
scroll to position [6744, 0]
